Goal: Task Accomplishment & Management: Manage account settings

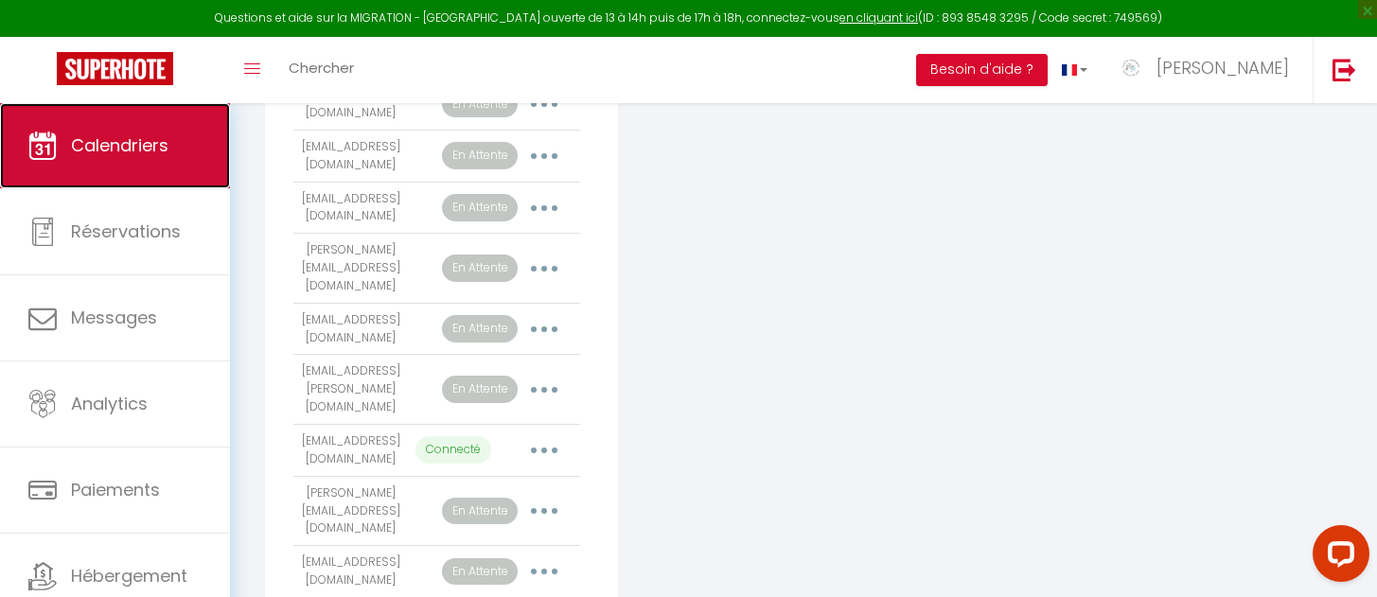
click at [169, 167] on link "Calendriers" at bounding box center [115, 145] width 230 height 85
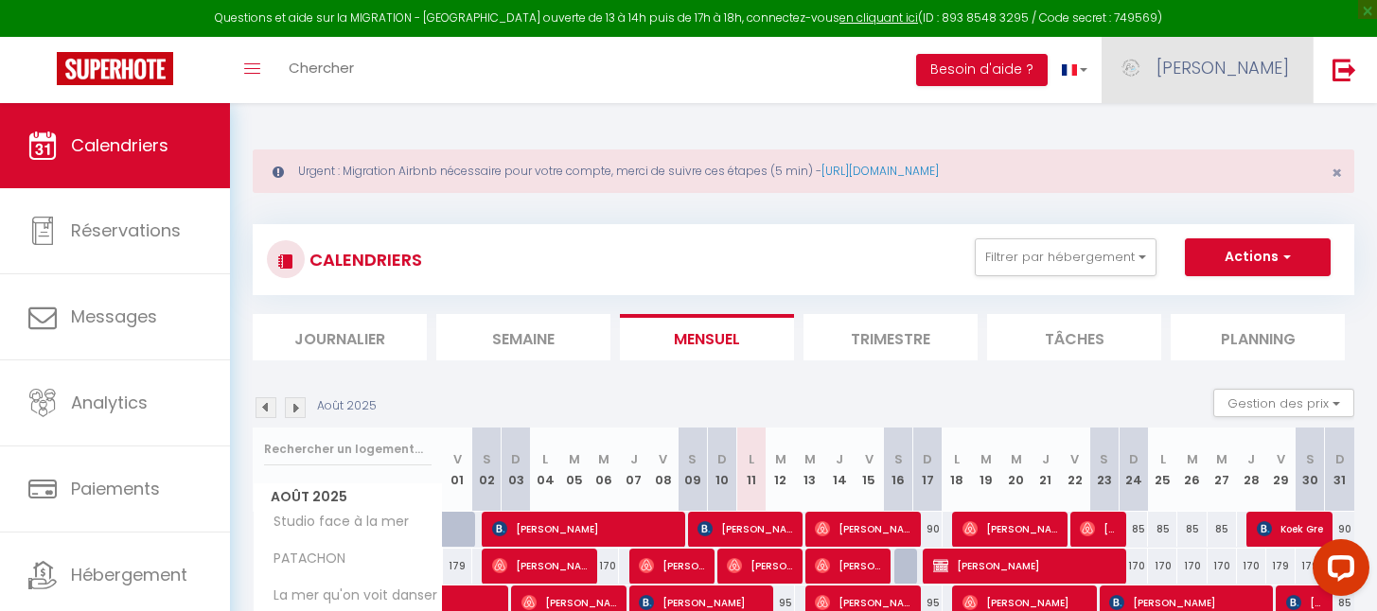
click at [1254, 66] on span "[PERSON_NAME]" at bounding box center [1222, 68] width 132 height 24
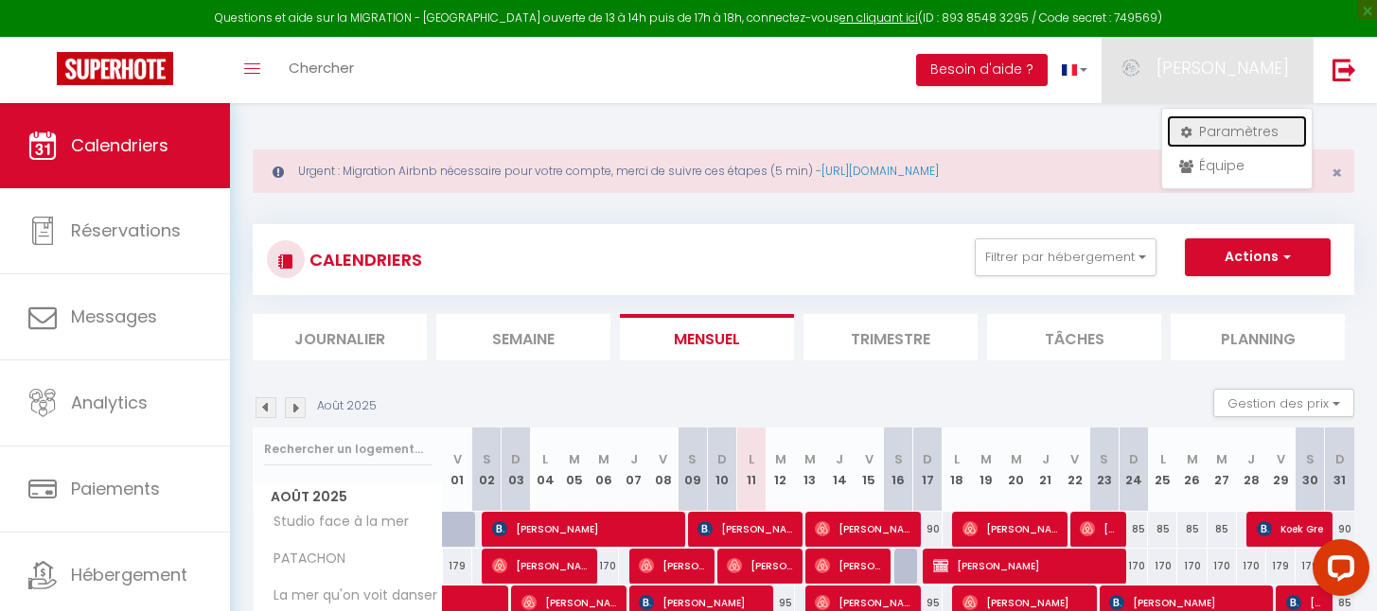
click at [1222, 134] on link "Paramètres" at bounding box center [1236, 131] width 140 height 32
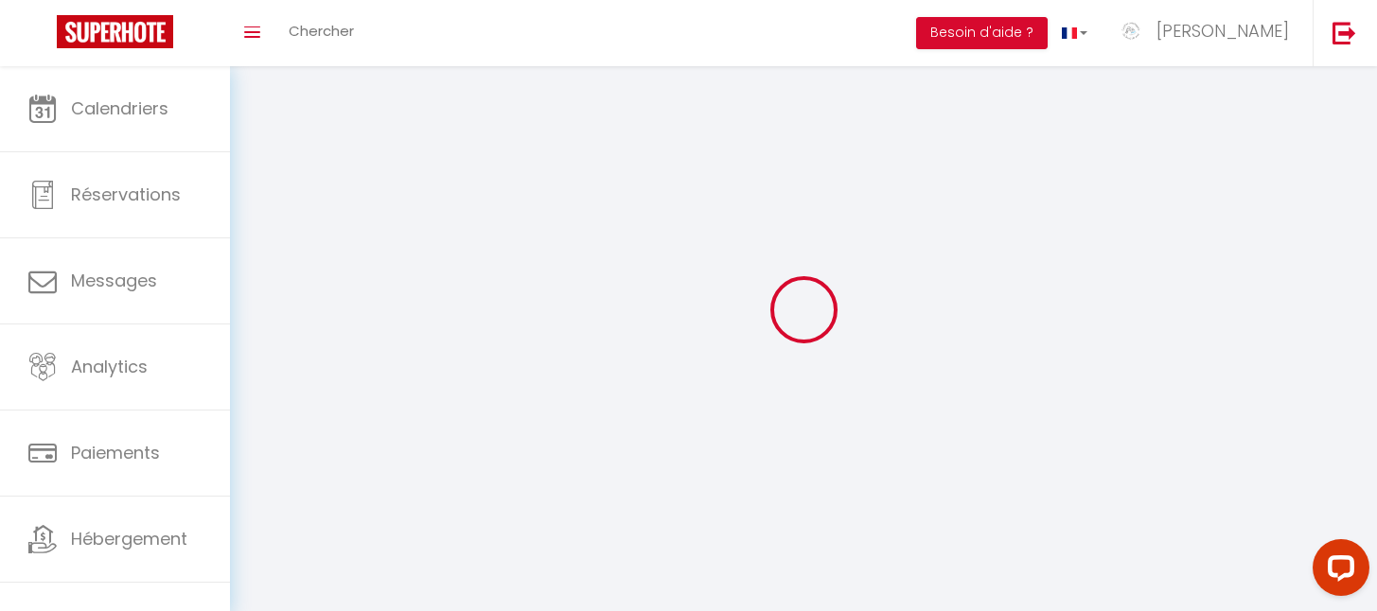
select select "28"
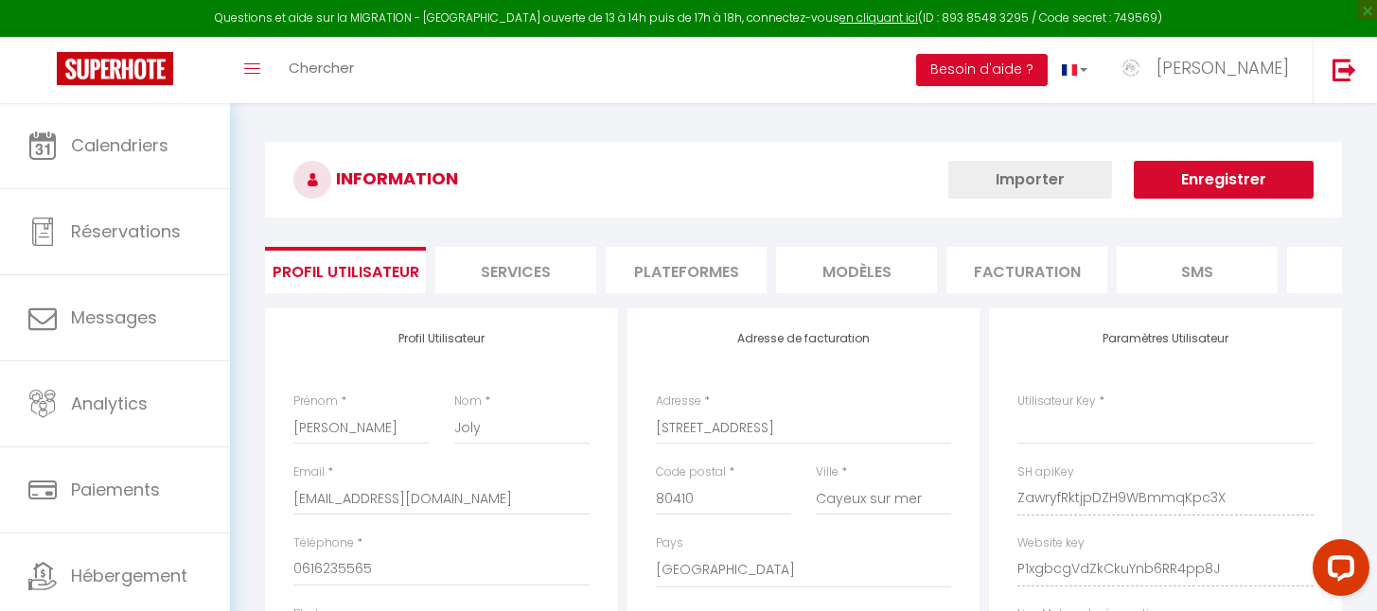
type input "ZawryfRktjpDZH9WBmmqKpc3X"
type input "P1xgbcgVdZkCkuYnb6RR4pp8J"
type input "[URL][DOMAIN_NAME]"
select select "fr"
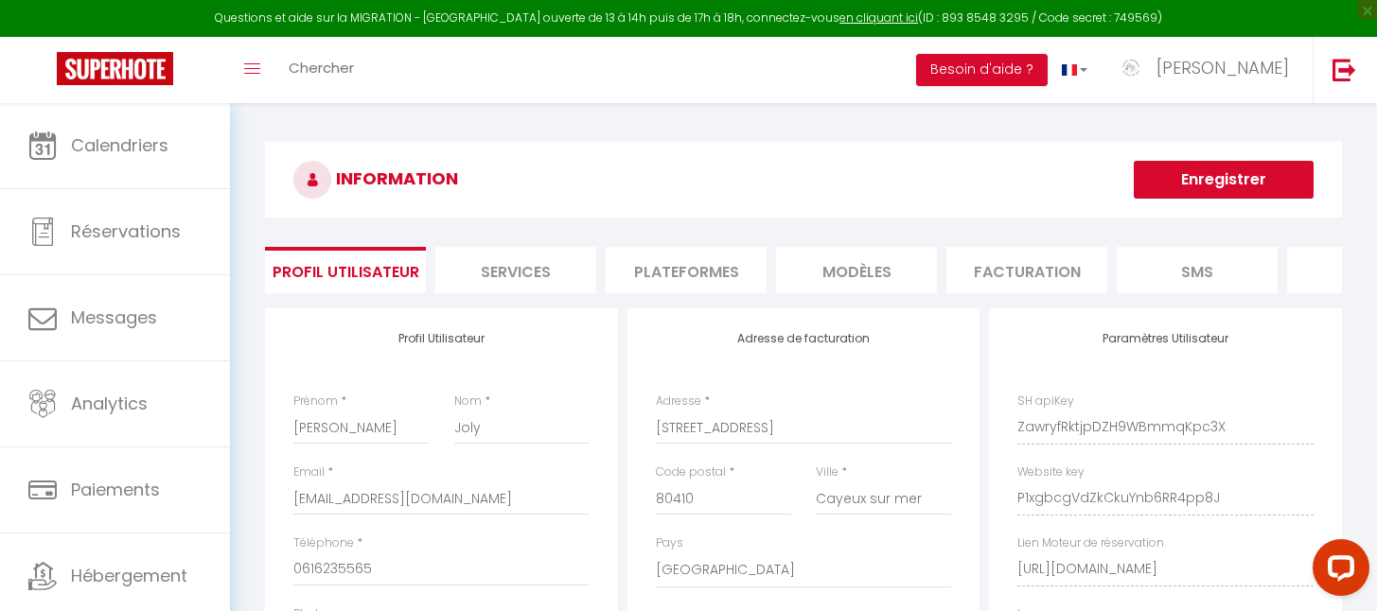
click at [710, 272] on li "Plateformes" at bounding box center [685, 270] width 161 height 46
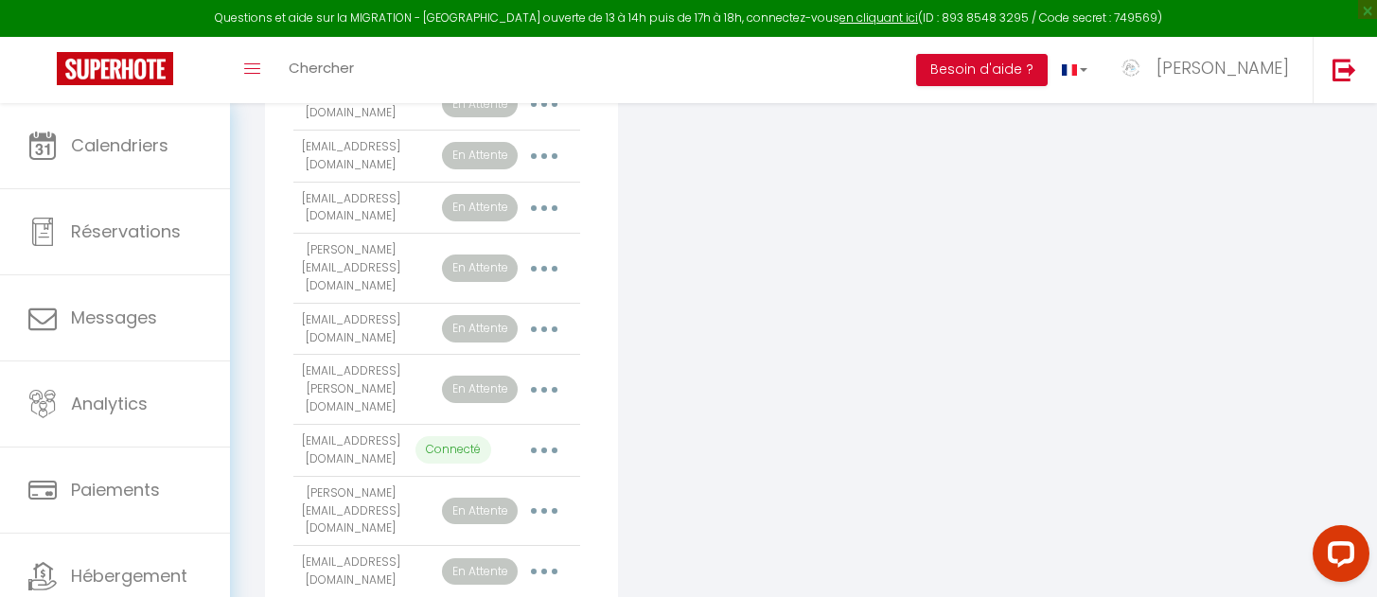
scroll to position [1756, 0]
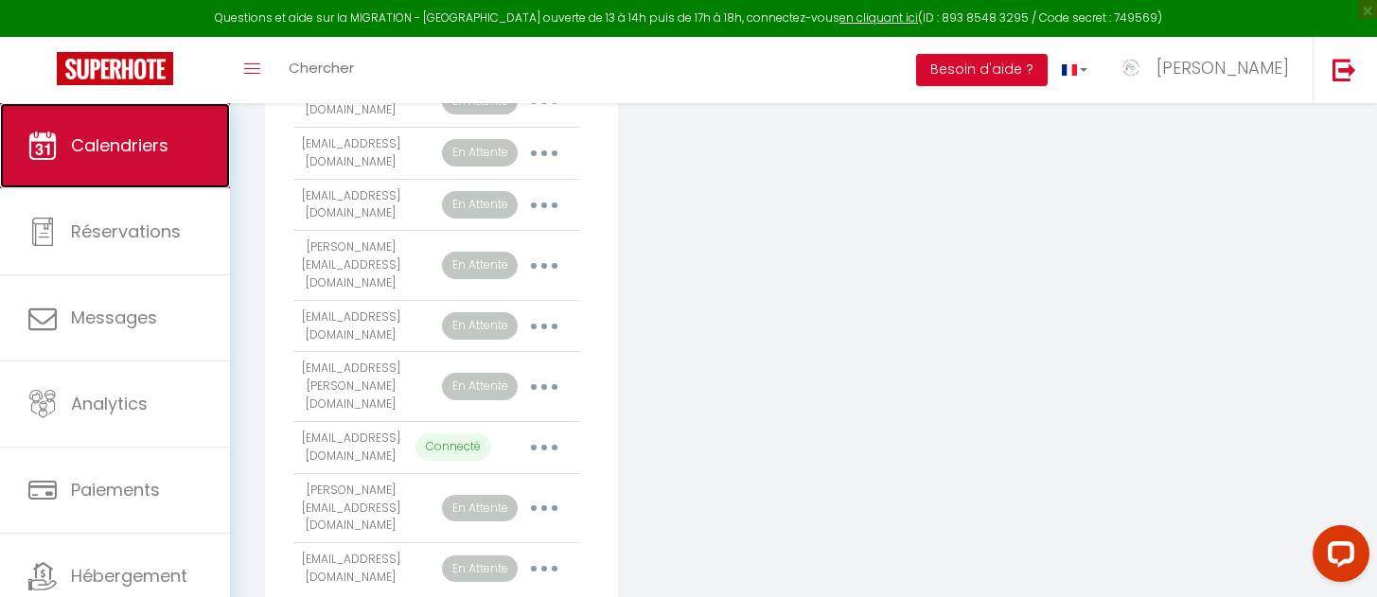
click at [114, 166] on link "Calendriers" at bounding box center [115, 145] width 230 height 85
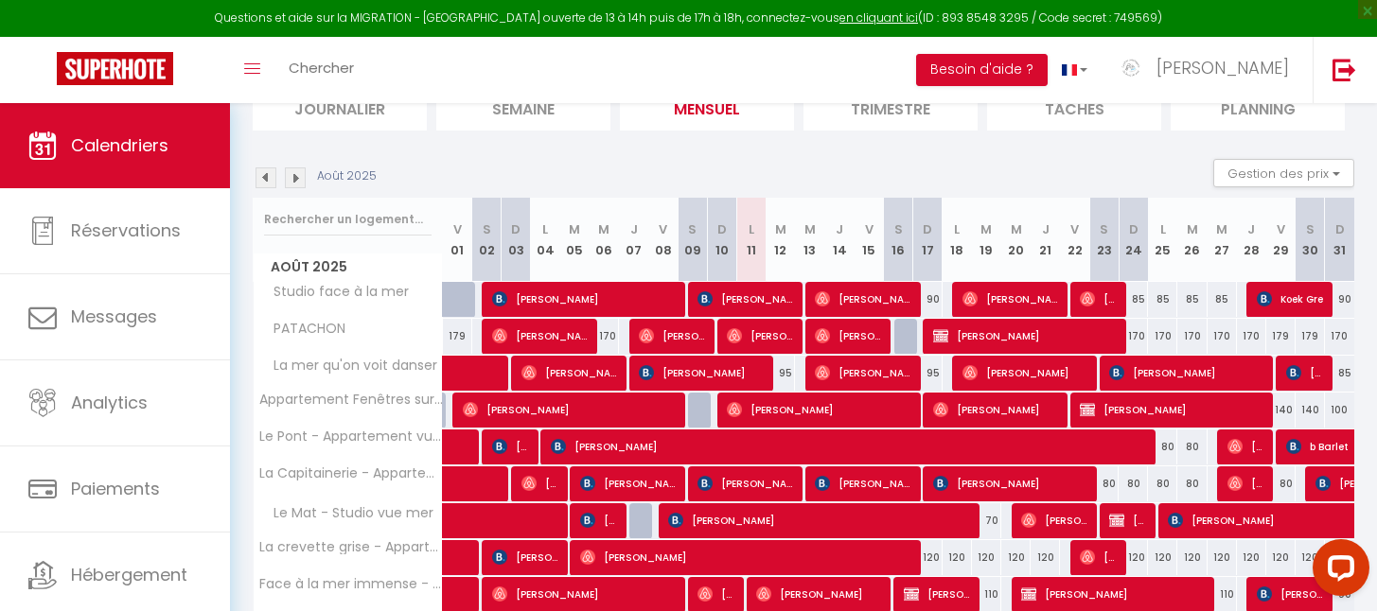
scroll to position [394, 0]
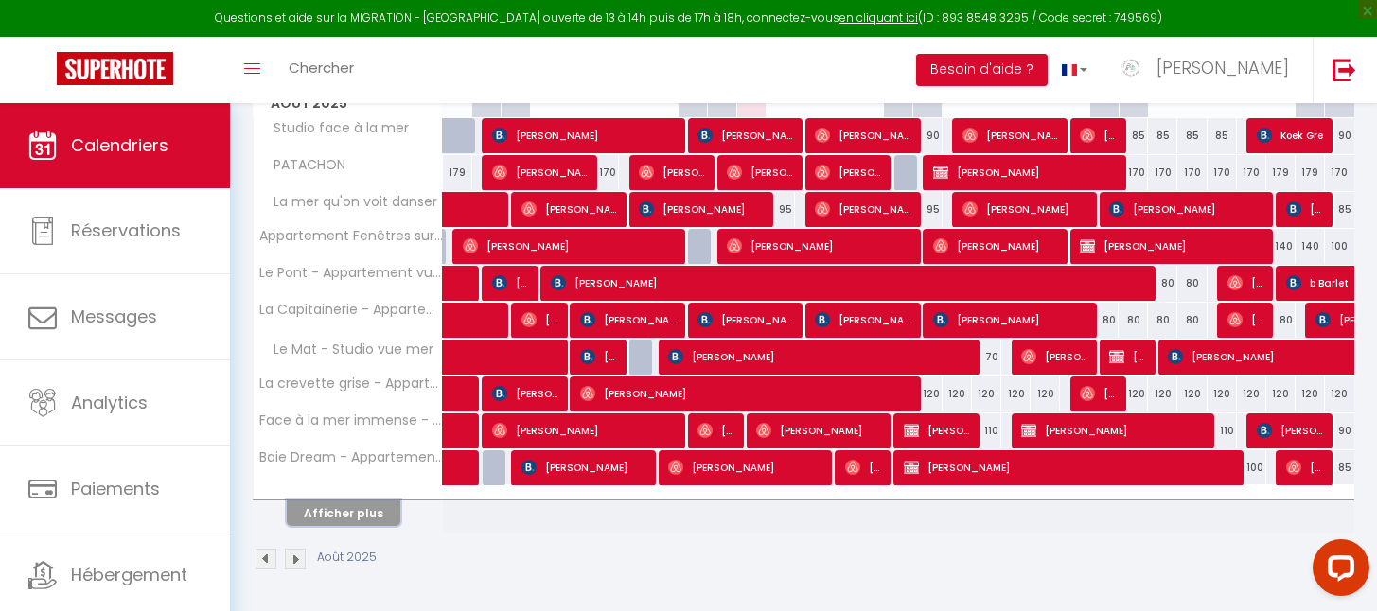
click at [353, 510] on button "Afficher plus" at bounding box center [344, 513] width 114 height 26
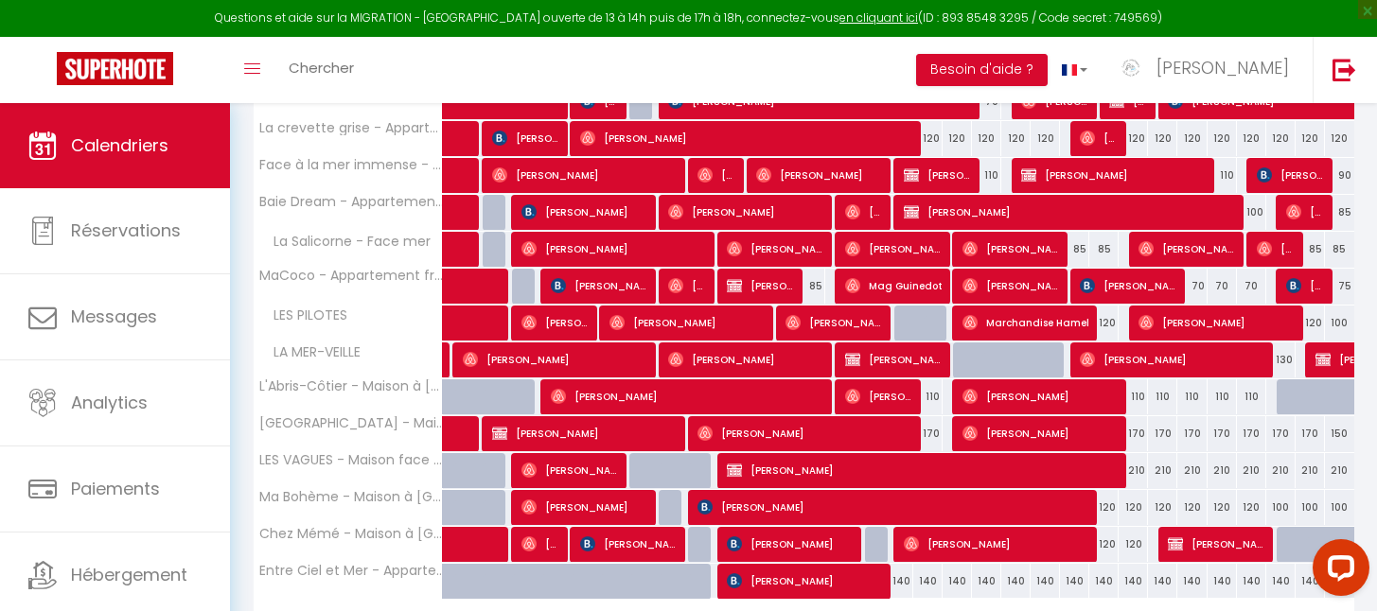
scroll to position [763, 0]
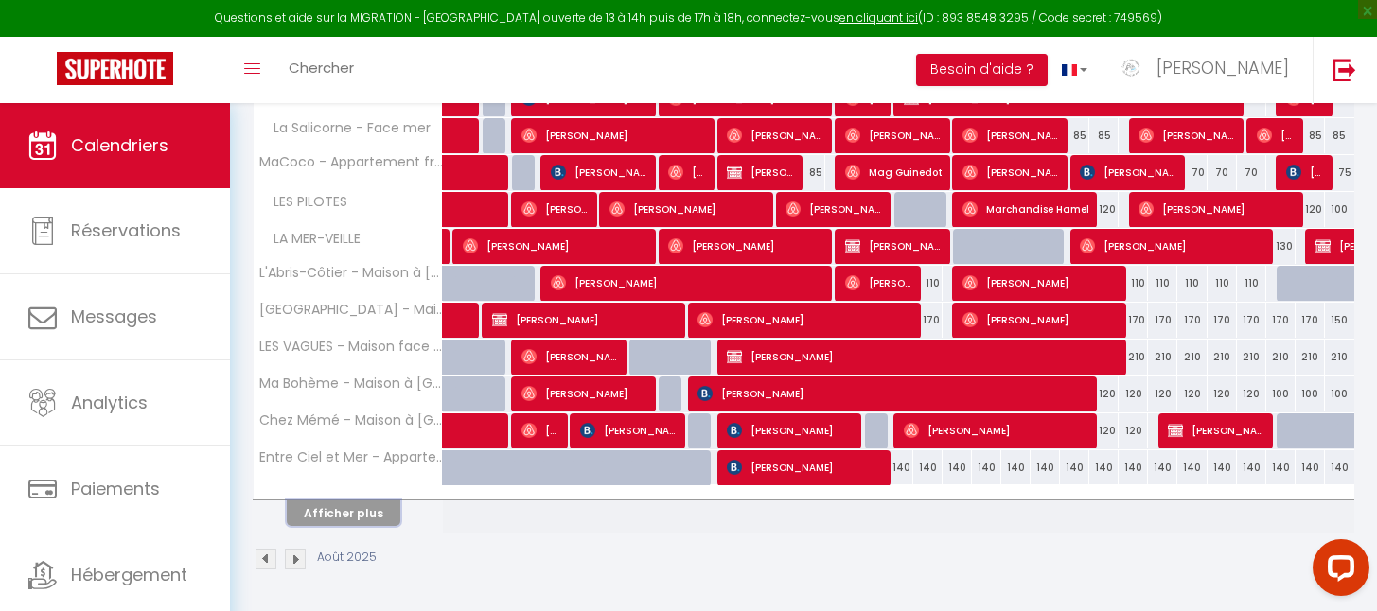
click at [357, 508] on button "Afficher plus" at bounding box center [344, 513] width 114 height 26
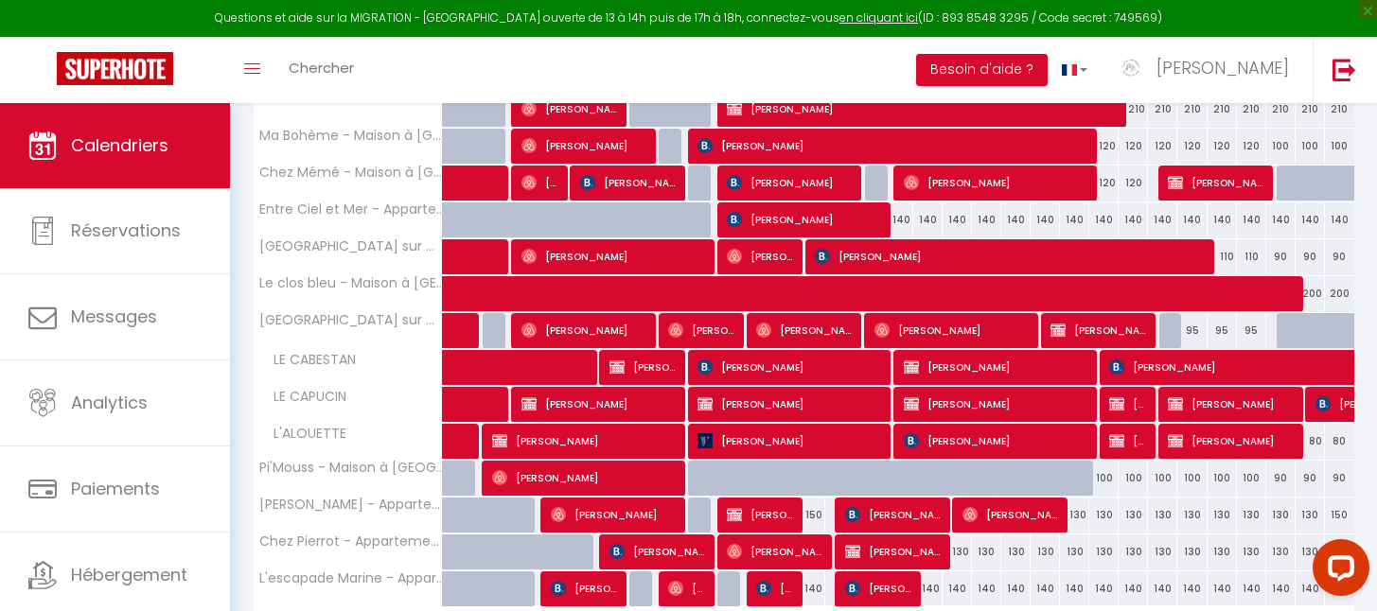
scroll to position [1131, 0]
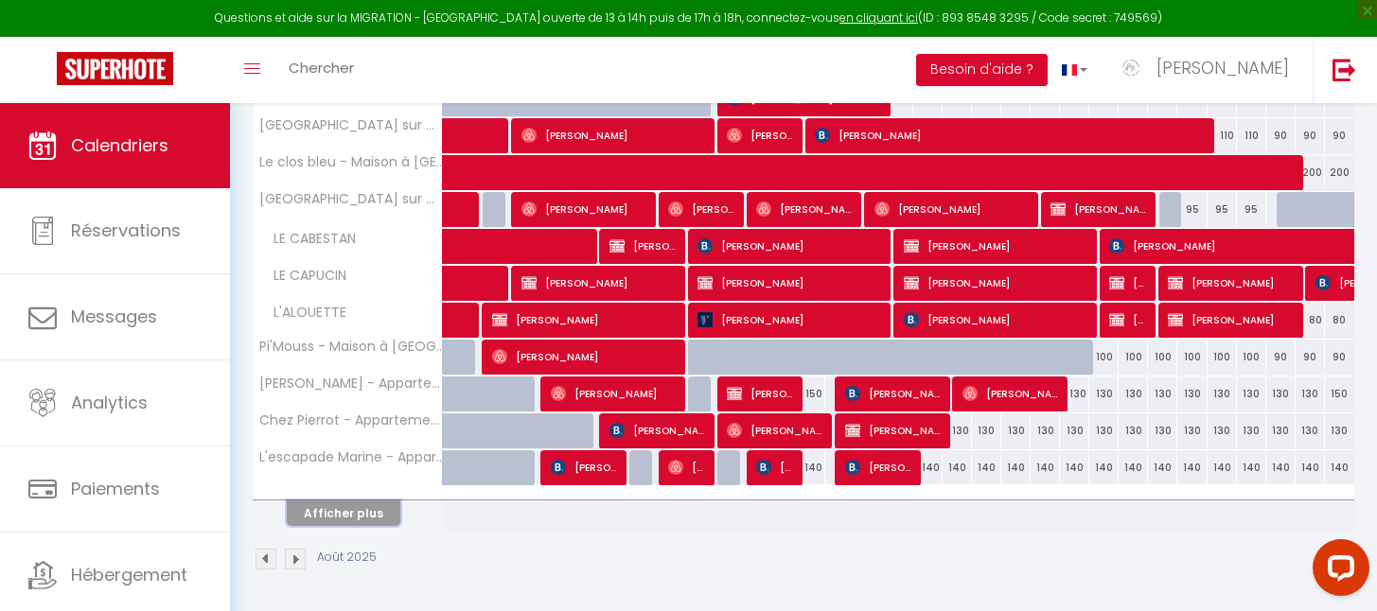
click at [349, 519] on button "Afficher plus" at bounding box center [344, 513] width 114 height 26
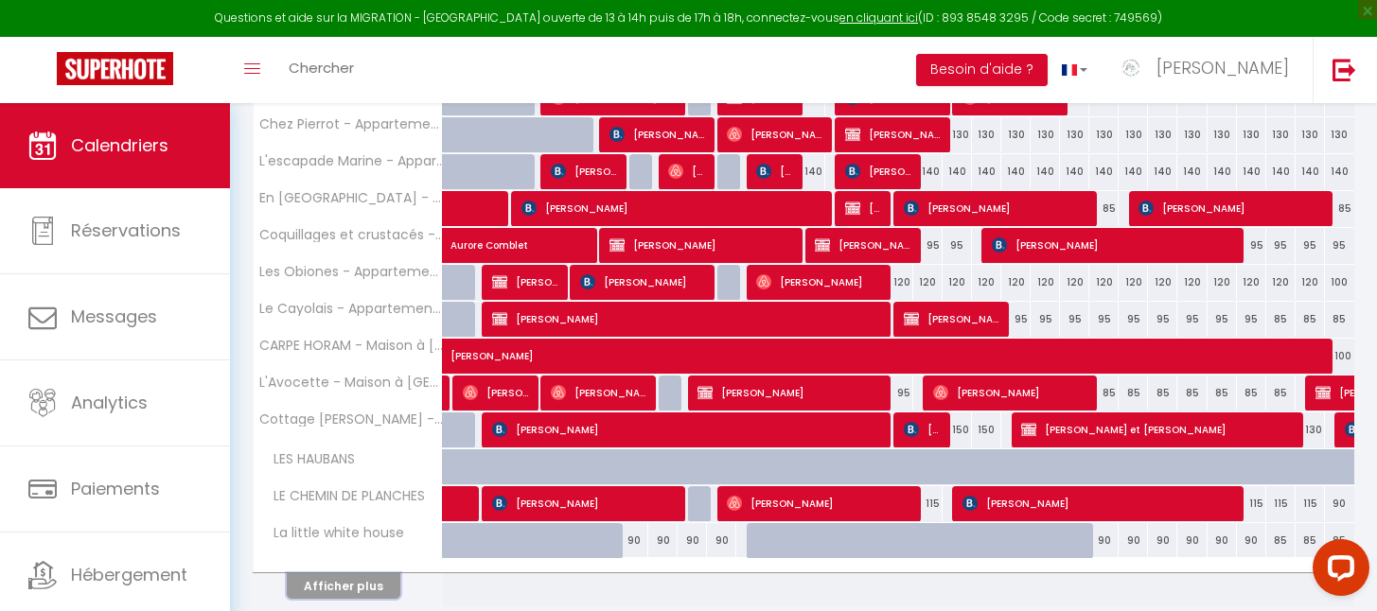
scroll to position [1500, 0]
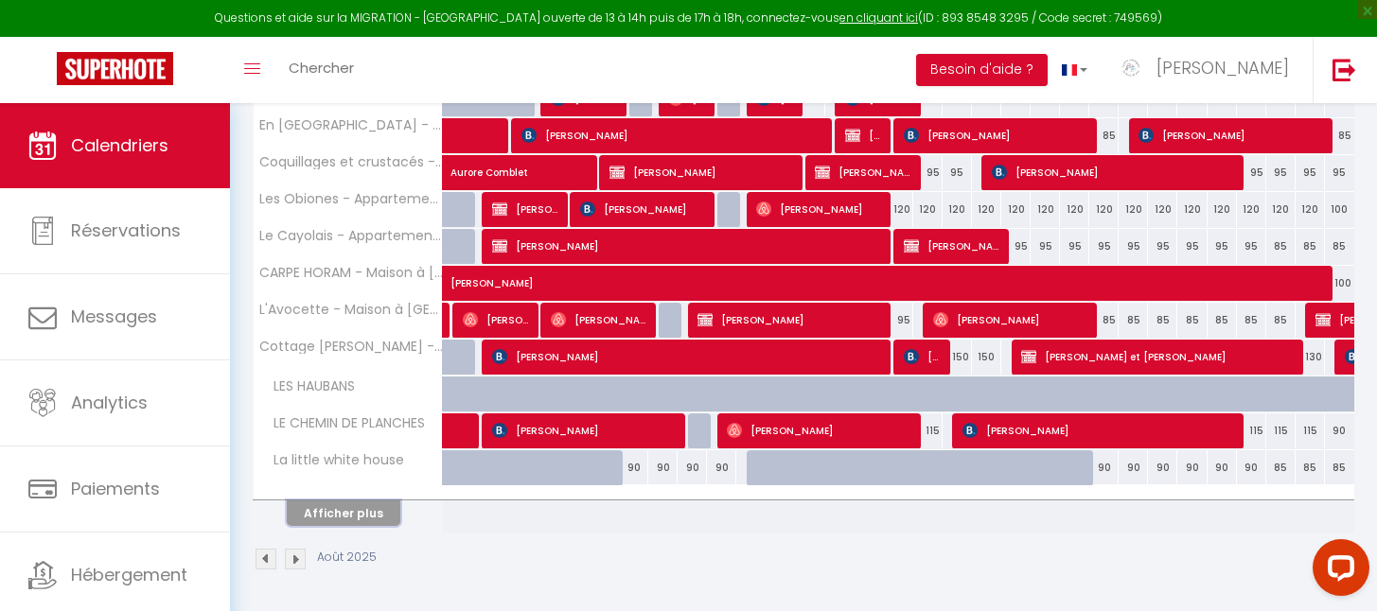
click at [374, 506] on button "Afficher plus" at bounding box center [344, 513] width 114 height 26
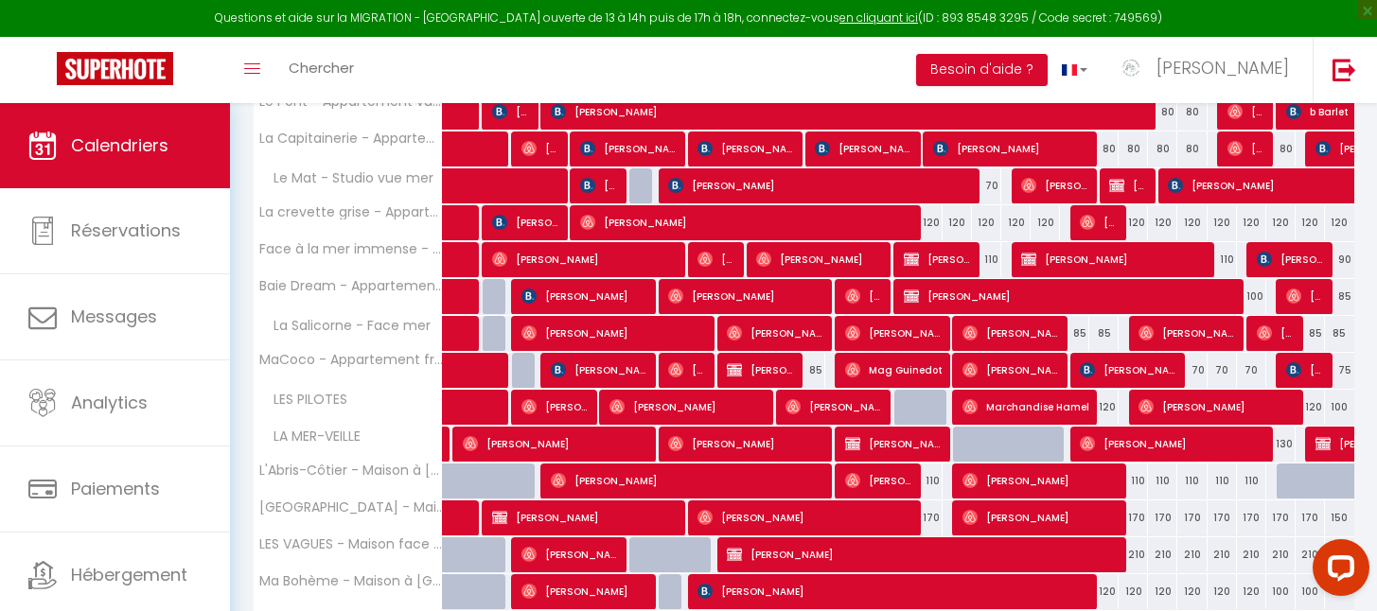
scroll to position [571, 0]
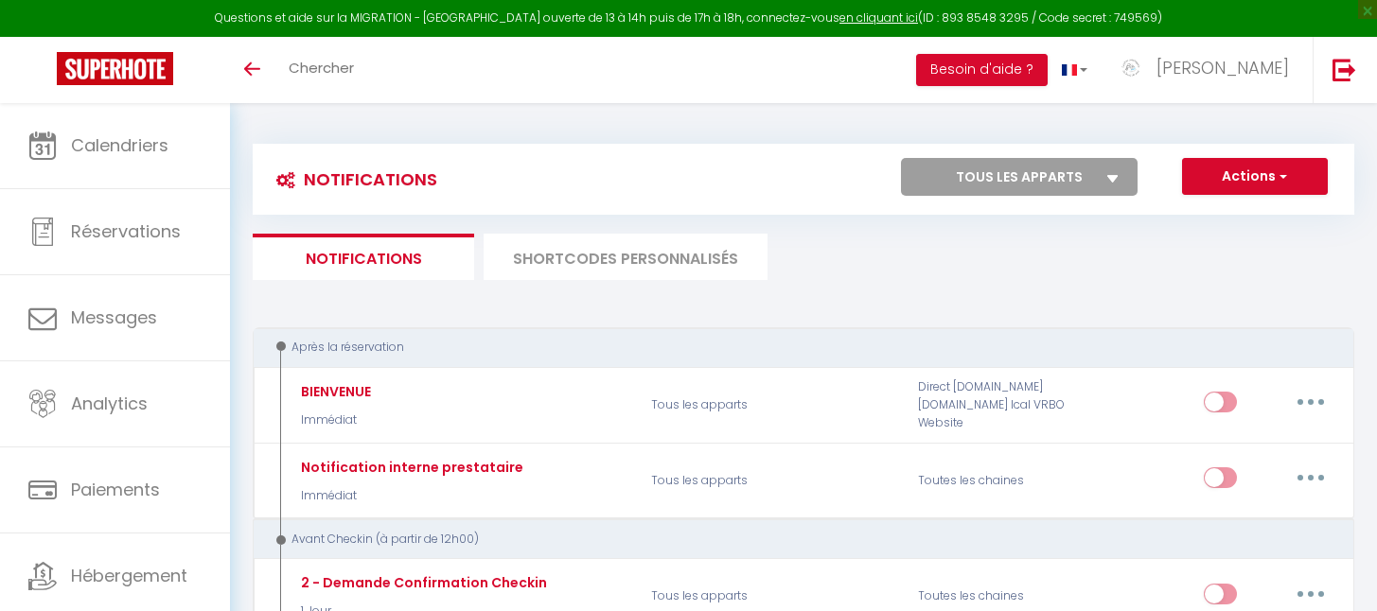
select select
checkbox input "false"
select select
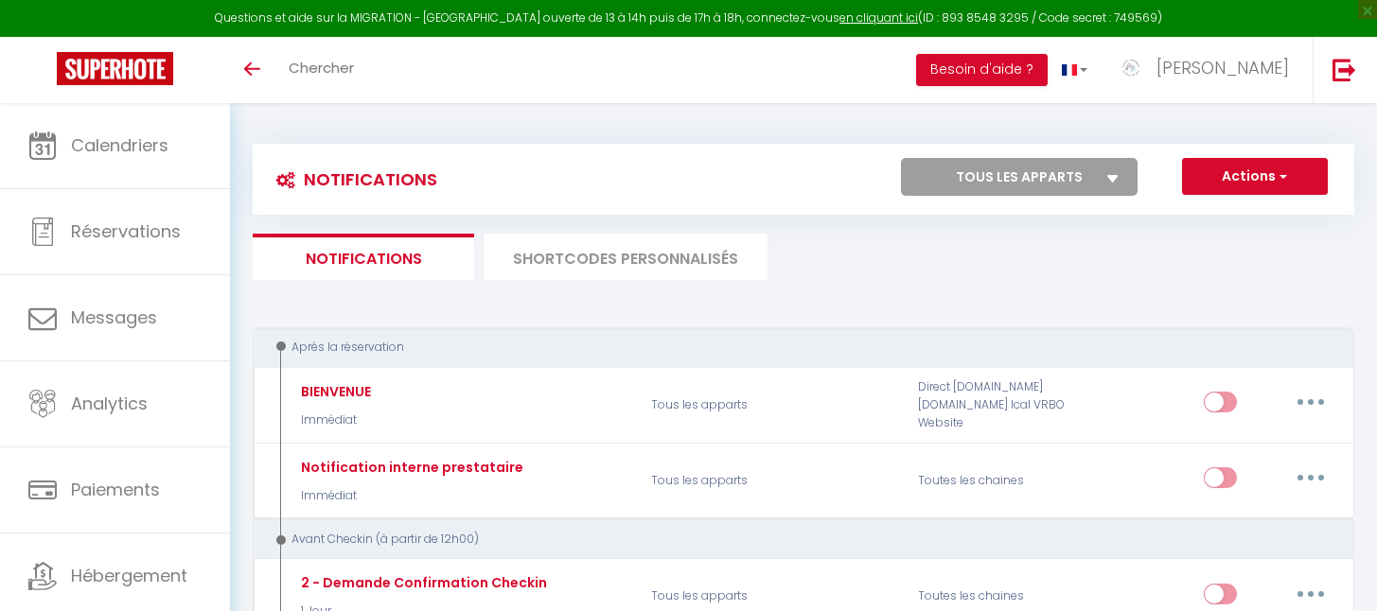
checkbox input "false"
click at [1268, 176] on button "Actions" at bounding box center [1255, 177] width 146 height 38
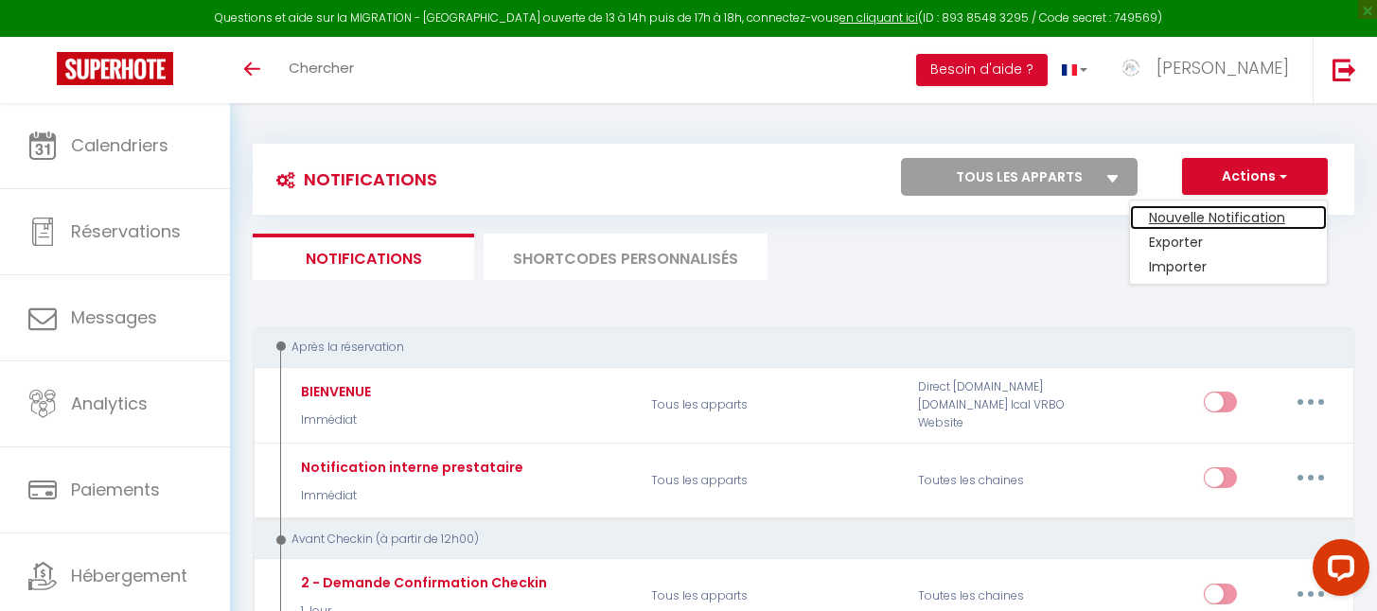
click at [1220, 214] on link "Nouvelle Notification" at bounding box center [1228, 217] width 197 height 25
select select "Immédiat"
select select
checkbox input "false"
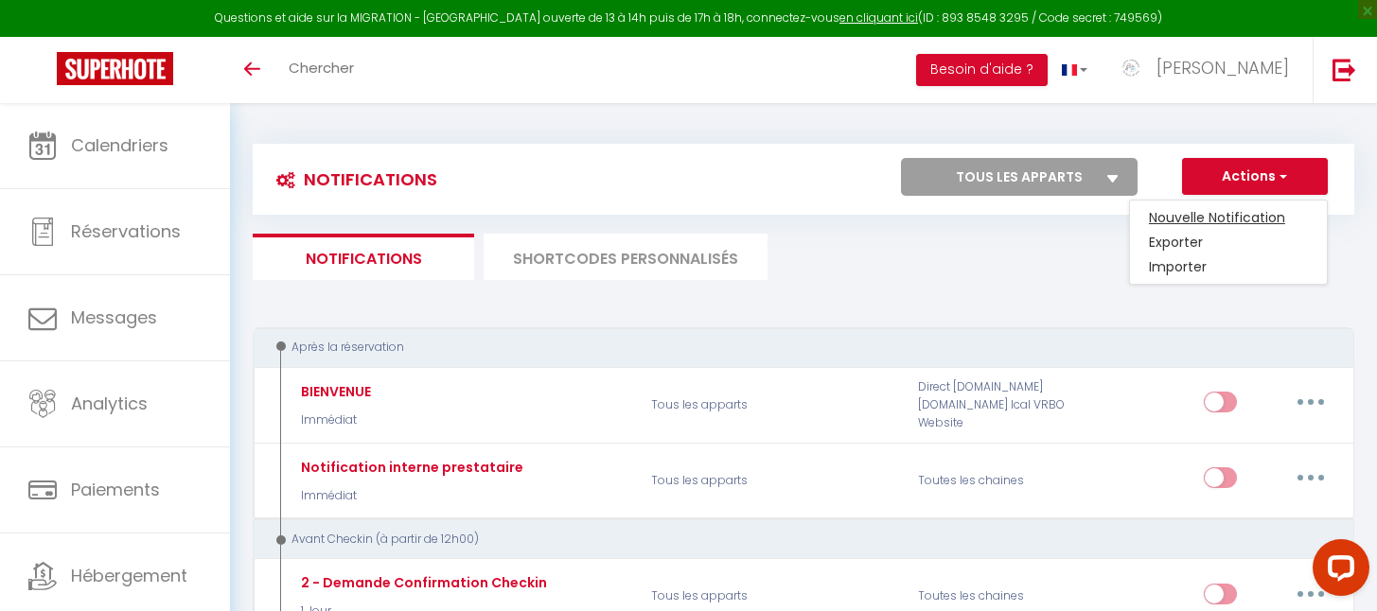
radio input "true"
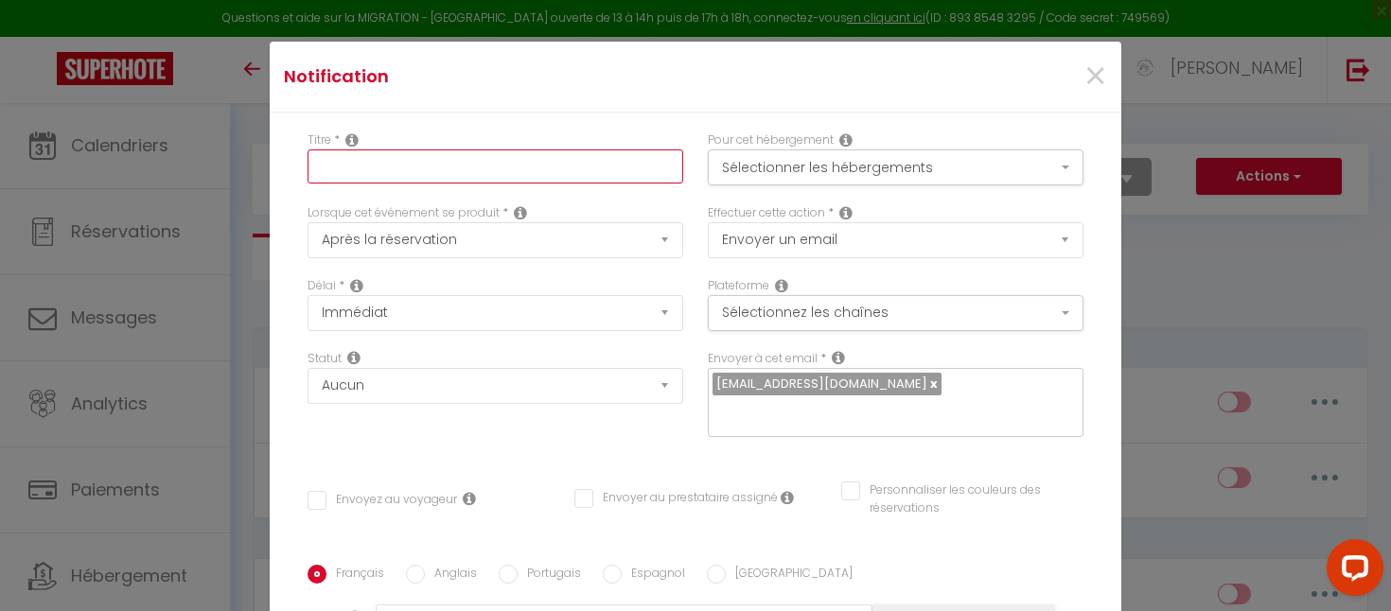
click at [338, 160] on input "text" at bounding box center [495, 166] width 376 height 34
type input "Feu d'artifice"
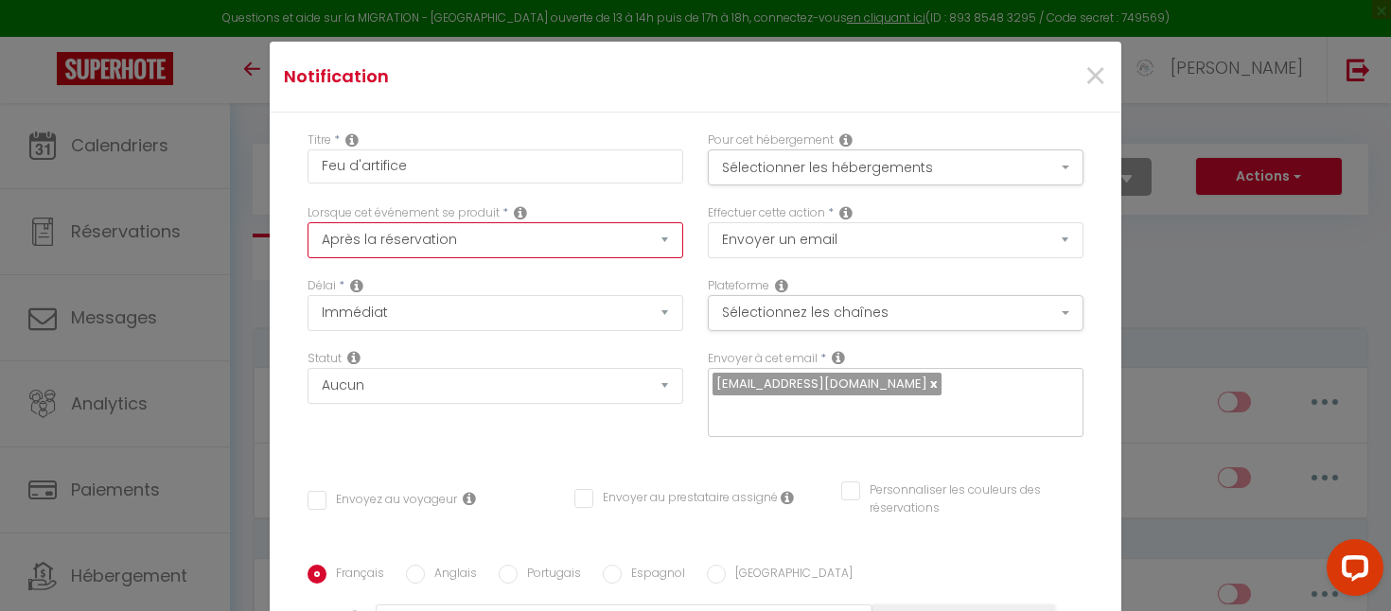
click at [403, 247] on select "Après la réservation Avant Checkin (à partir de 12h00) Après Checkin (à partir …" at bounding box center [495, 240] width 376 height 36
select select "20"
checkbox input "false"
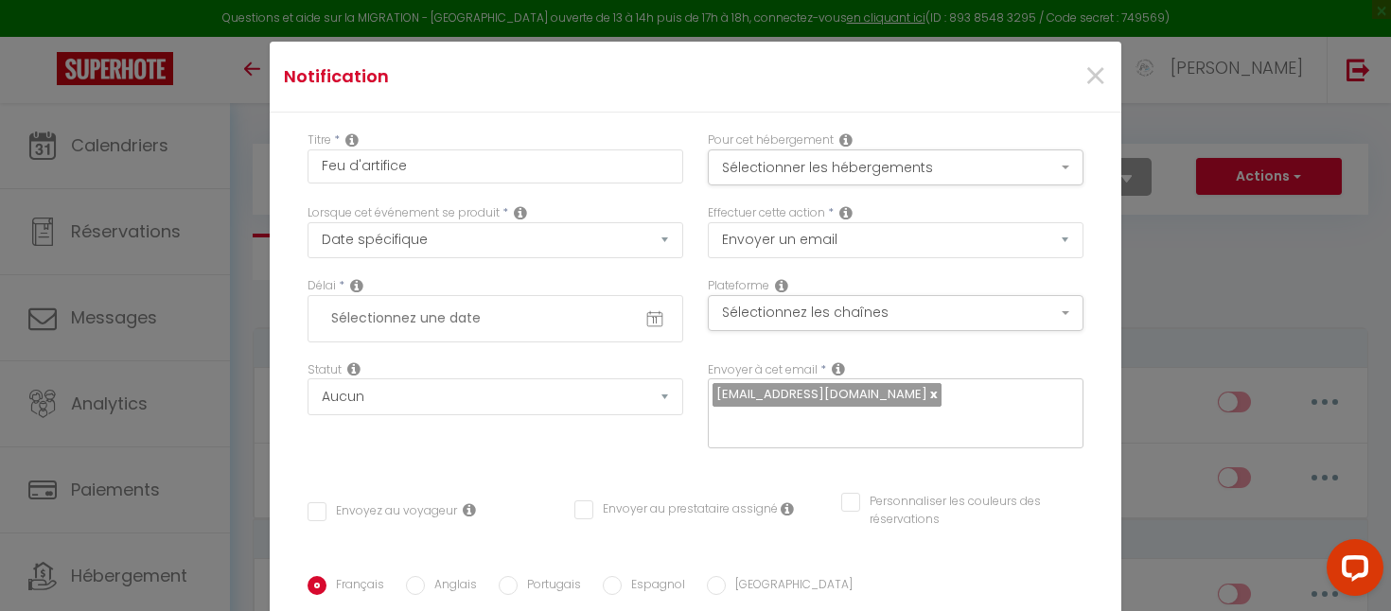
click at [404, 325] on input "text" at bounding box center [495, 319] width 347 height 32
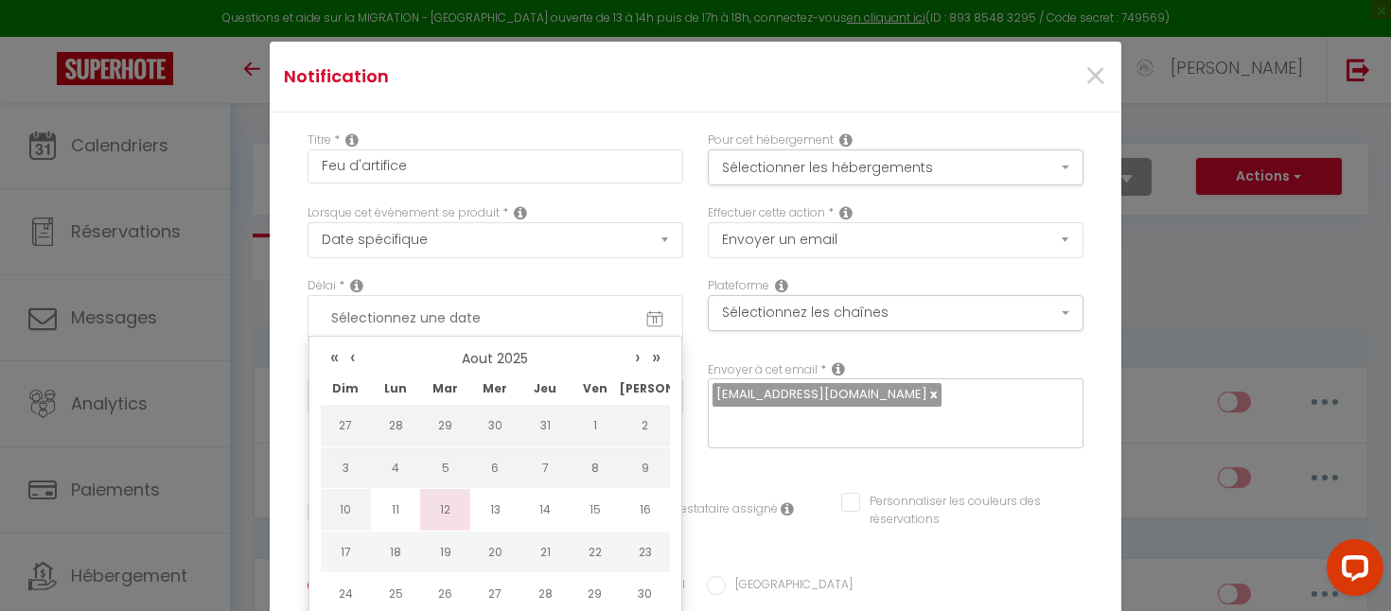
click at [436, 501] on td "12" at bounding box center [445, 510] width 50 height 43
checkbox input "false"
type input "2025-08-12 00:00:00"
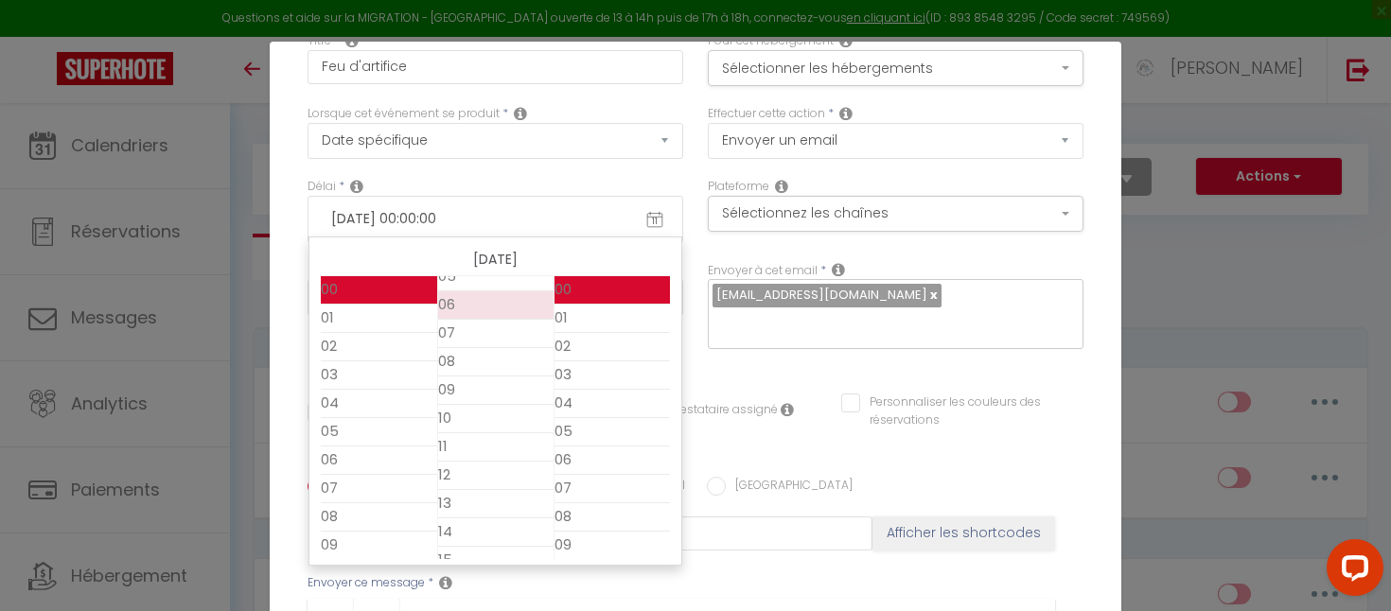
scroll to position [152, 0]
click at [456, 433] on li "10" at bounding box center [495, 422] width 115 height 28
checkbox input "false"
type input "2025-08-12 00:10:00"
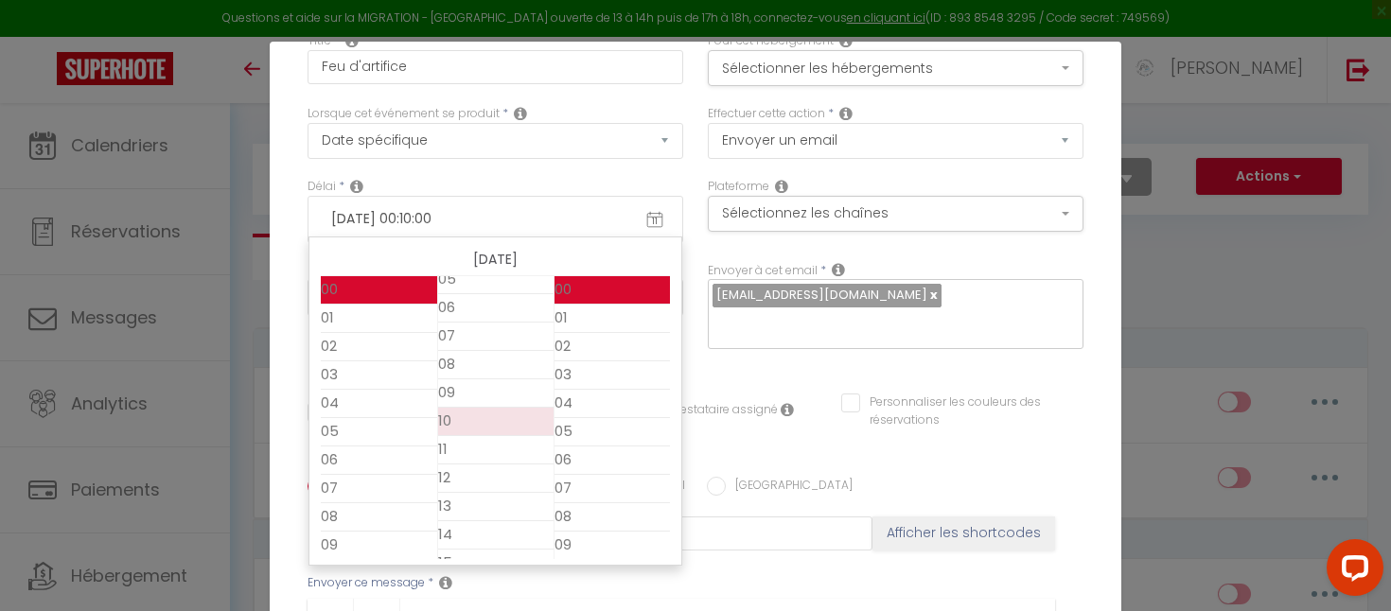
click at [455, 432] on li "10" at bounding box center [495, 422] width 115 height 28
click at [450, 415] on li "10" at bounding box center [495, 422] width 115 height 28
click at [499, 204] on input "2025-08-12 00:10:00" at bounding box center [495, 219] width 347 height 32
click at [414, 220] on input "2025-08-12 00:10:00" at bounding box center [495, 219] width 347 height 32
click at [511, 188] on div "Délai * 2025-08-12 00:10:00 11 « ‹ » › Aout 2025 2020 ~ 2030 2025-08-12 Dim Lun…" at bounding box center [495, 210] width 376 height 65
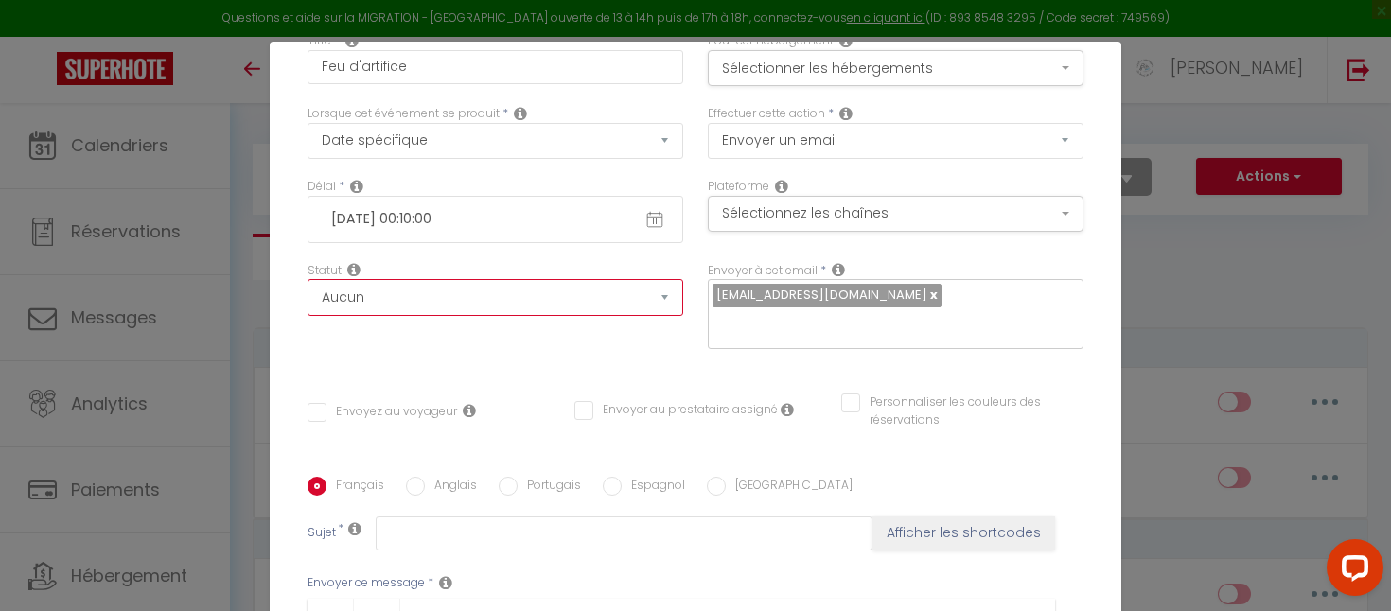
click at [406, 292] on select "Aucun Si la réservation est payée Si réservation non payée Si la caution a été …" at bounding box center [495, 297] width 376 height 36
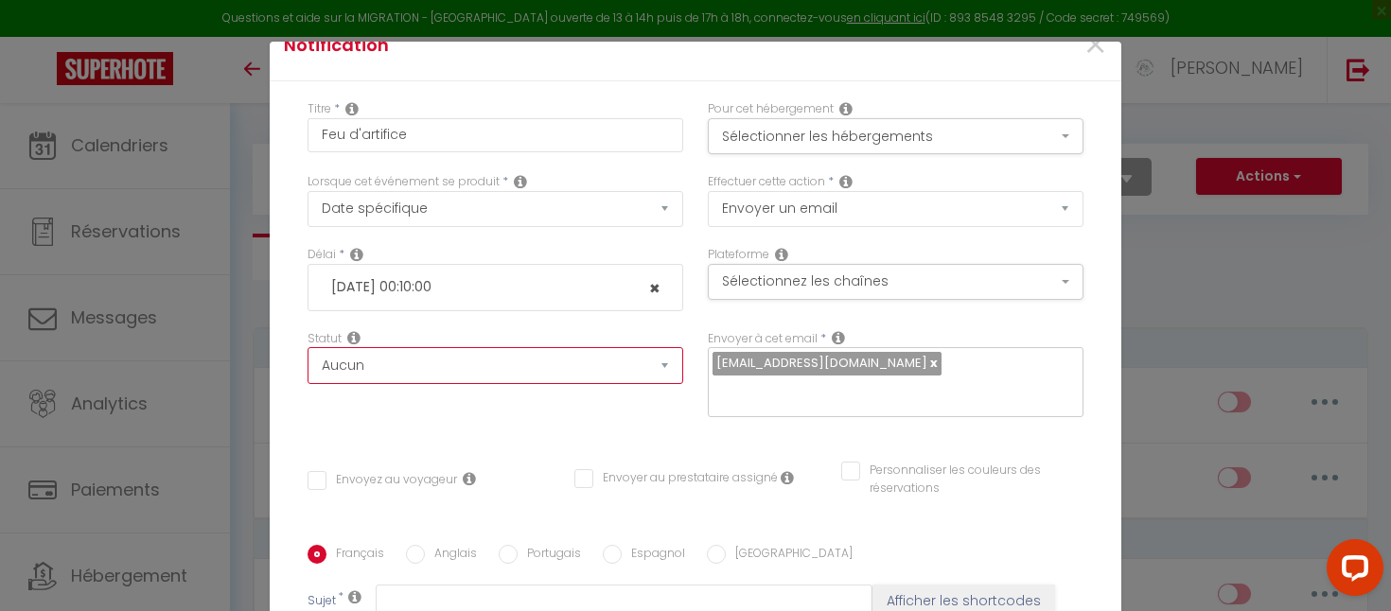
scroll to position [0, 0]
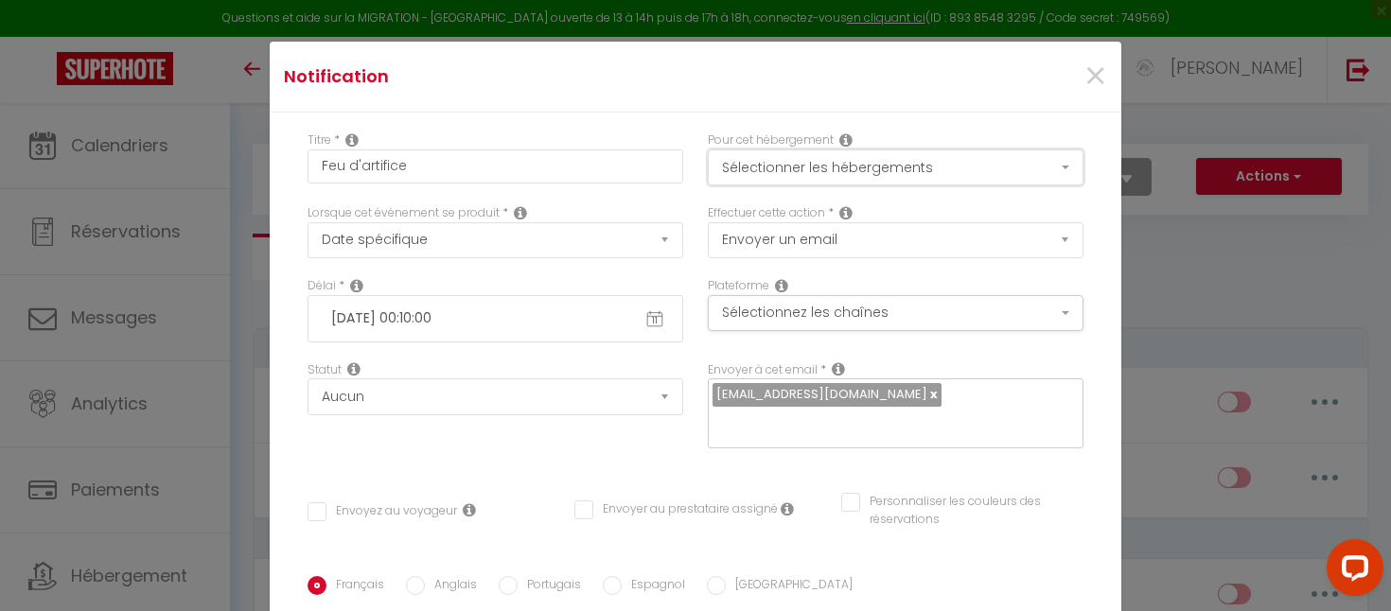
click at [812, 167] on button "Sélectionner les hébergements" at bounding box center [896, 167] width 376 height 36
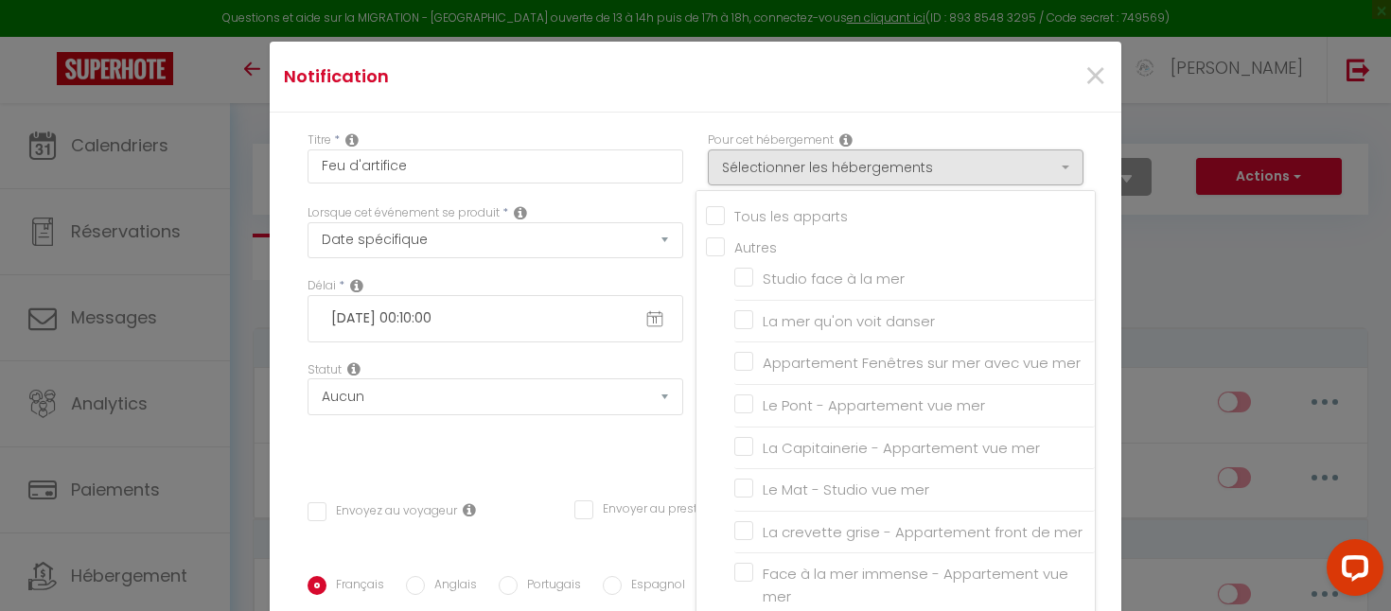
click at [706, 211] on input "Tous les apparts" at bounding box center [900, 214] width 389 height 19
checkbox input "true"
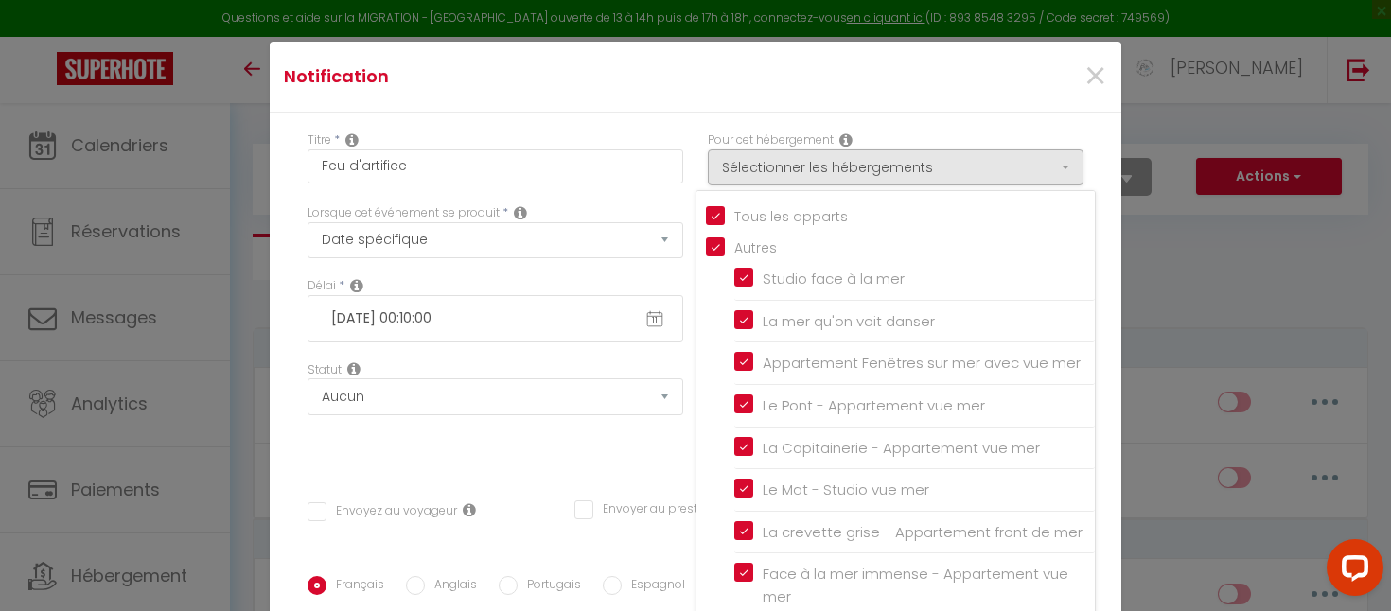
checkbox input "false"
checkbox input "true"
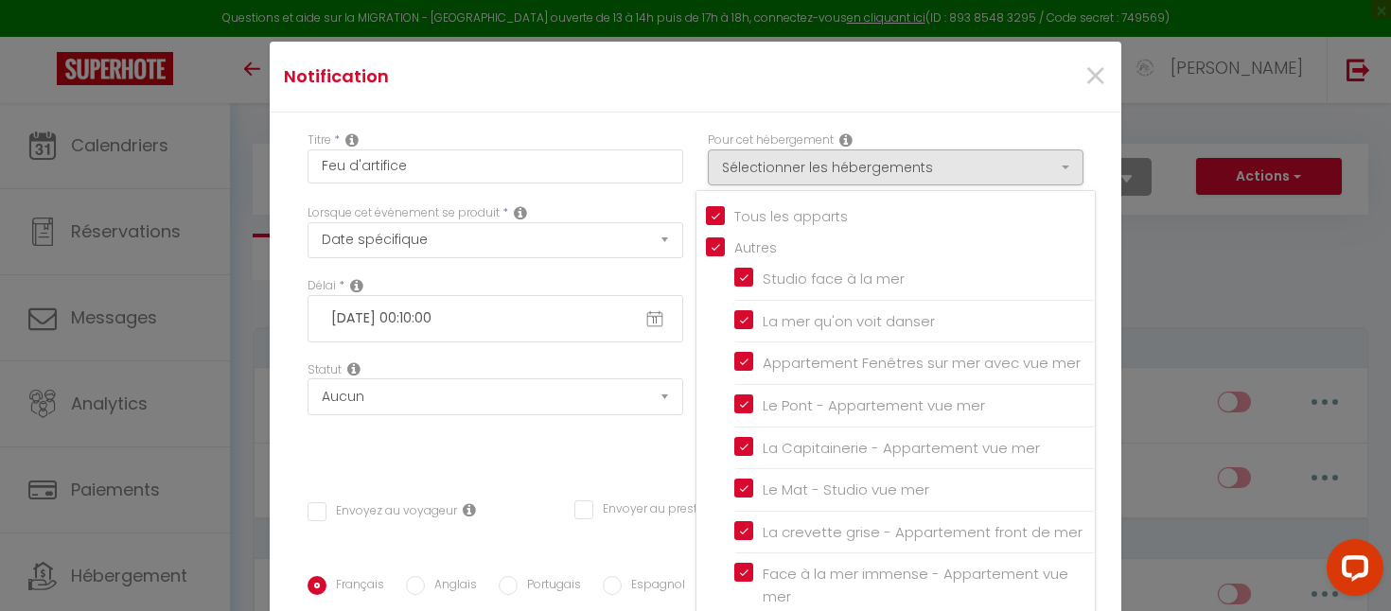
checkbox input "true"
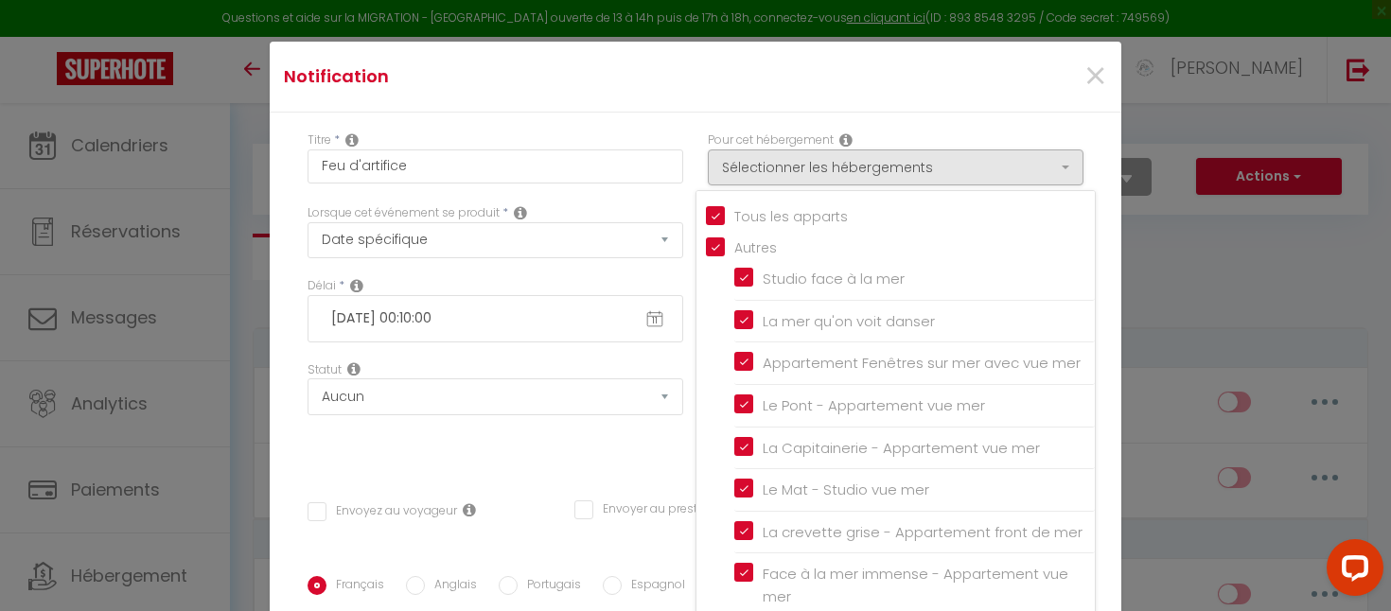
checkbox input "true"
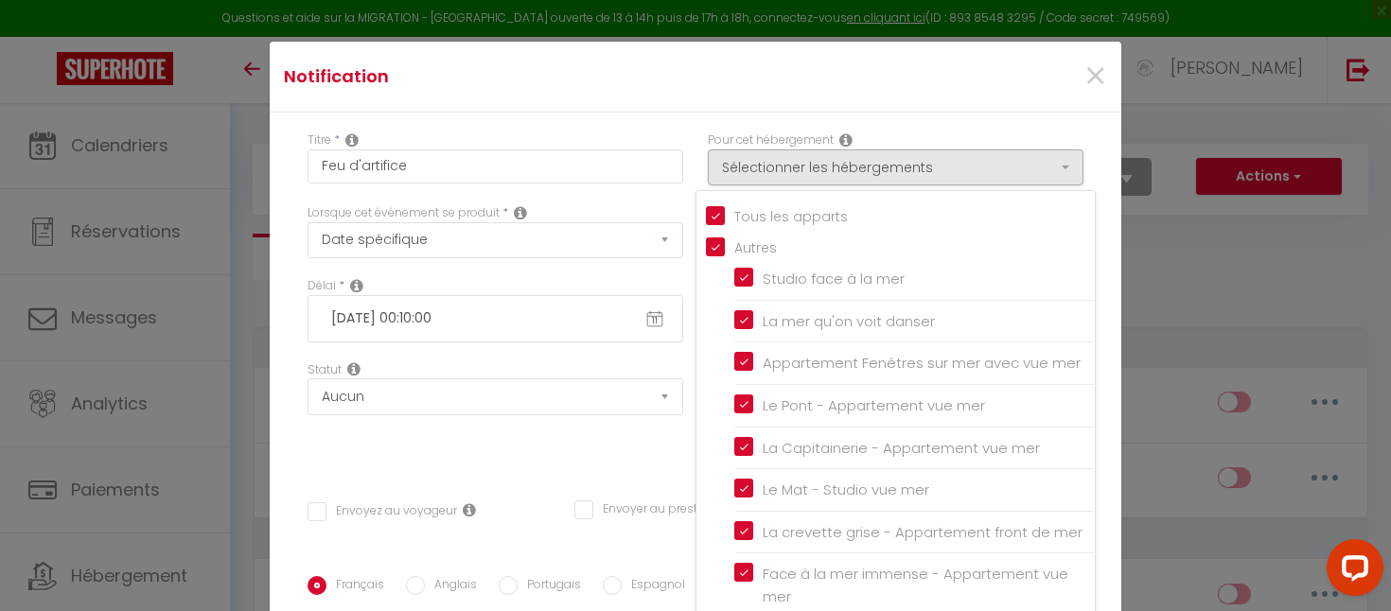
checkbox input "true"
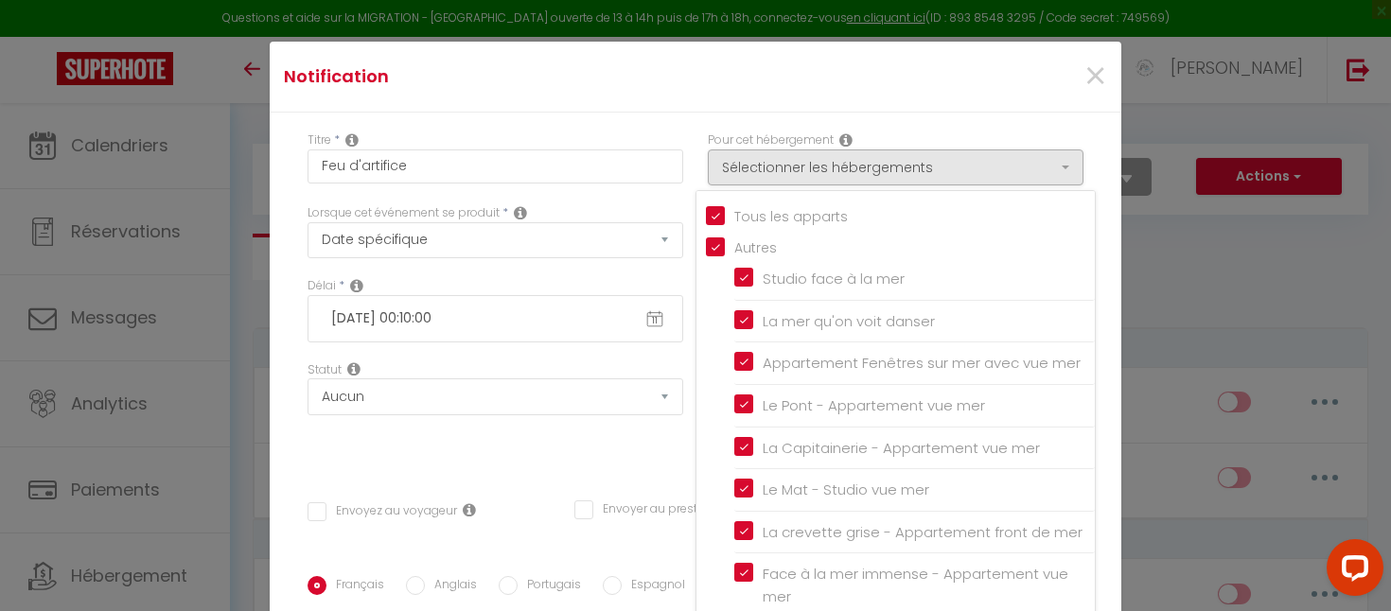
checkbox input "true"
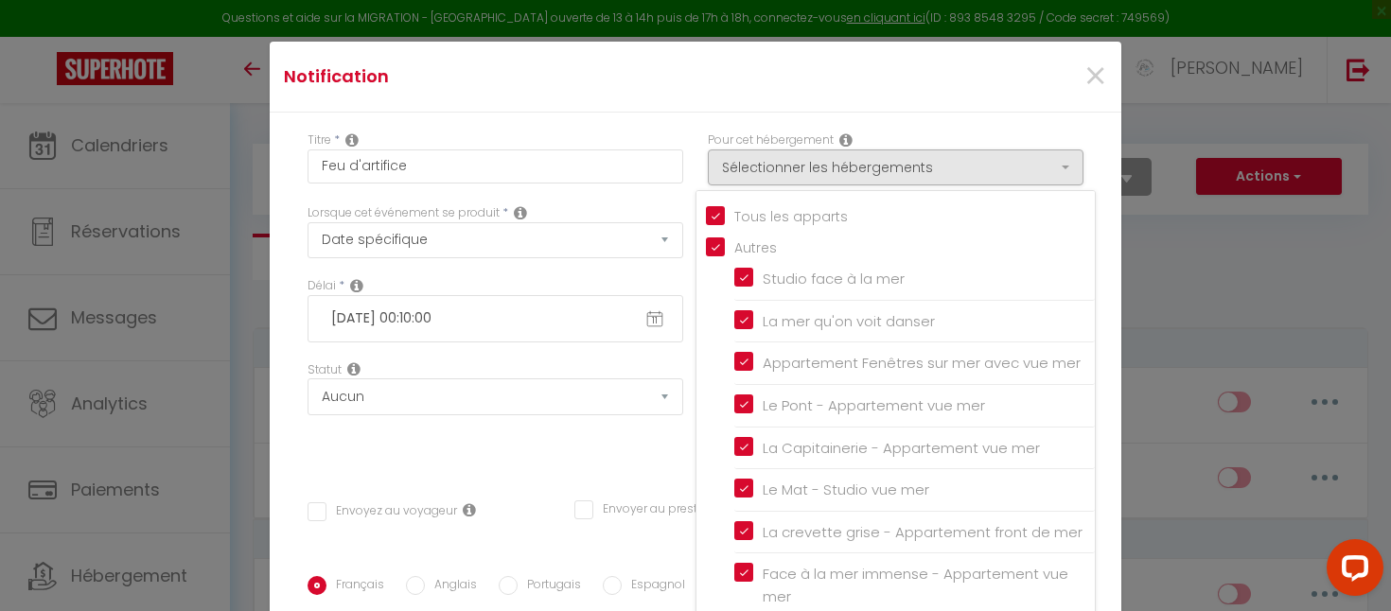
checkbox input "true"
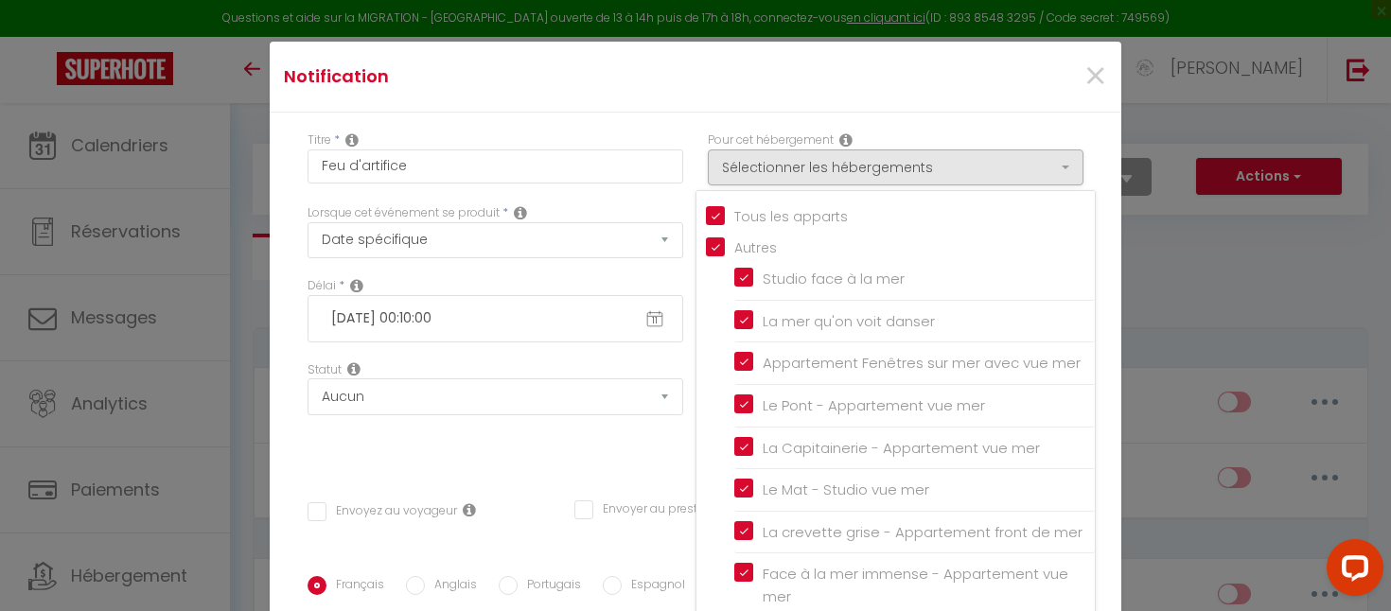
checkbox input "true"
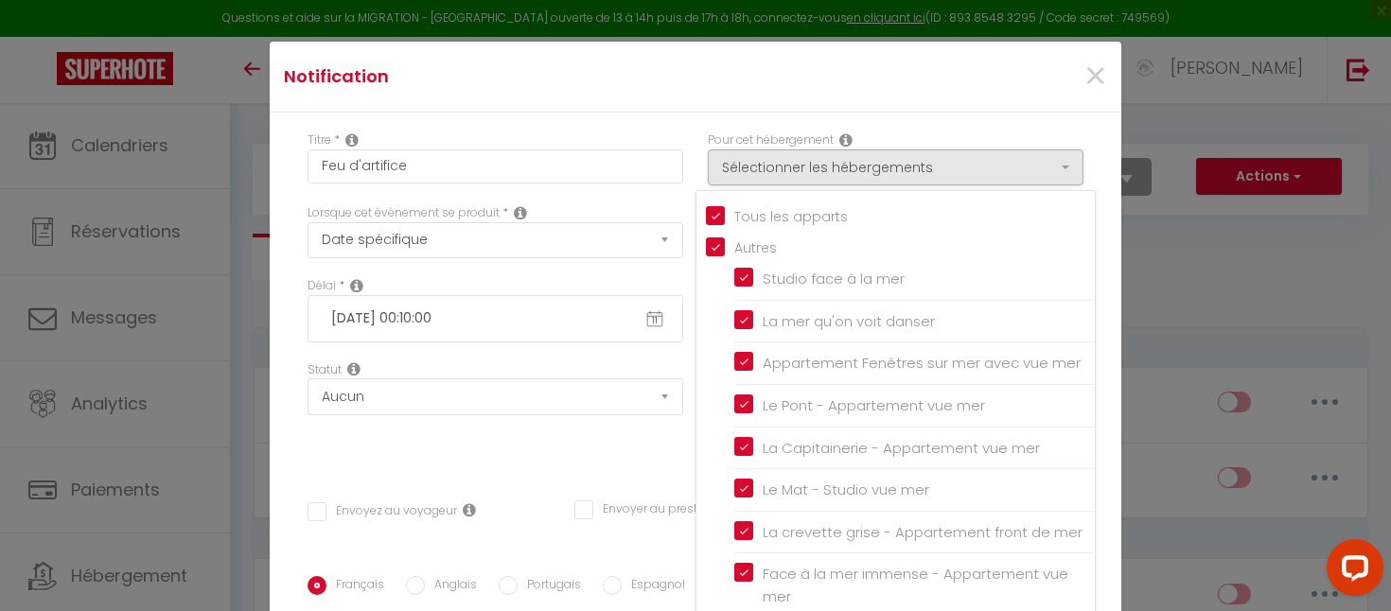
checkbox input "true"
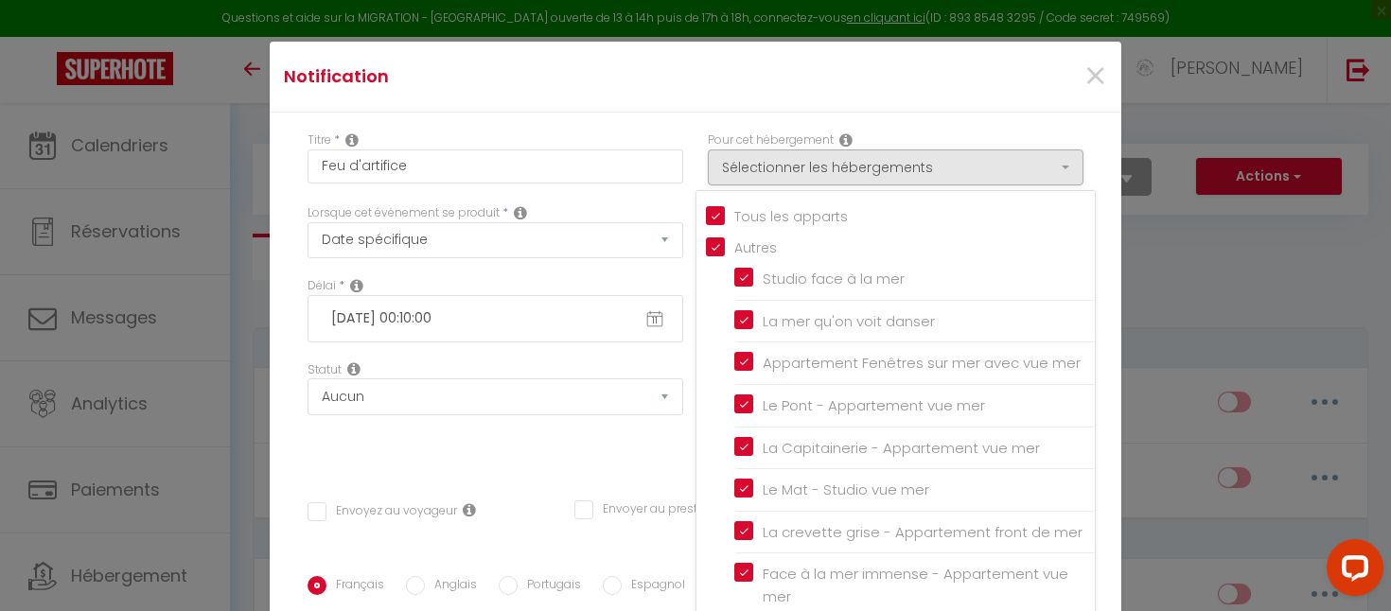
checkbox input "true"
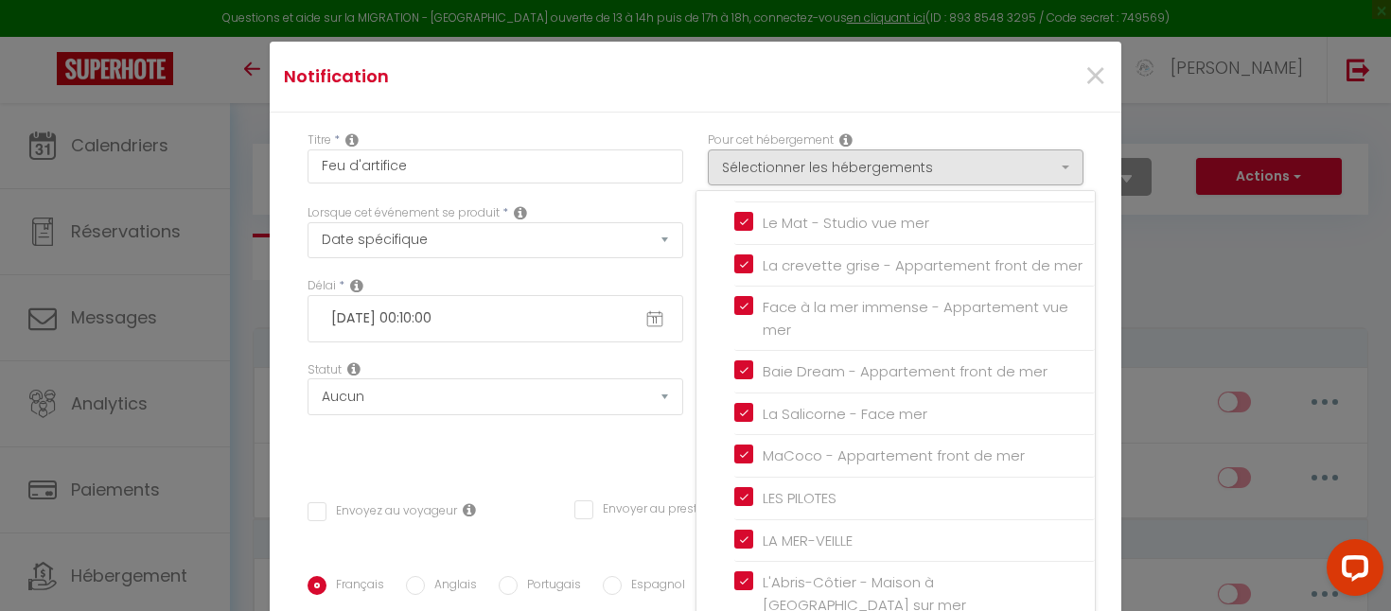
scroll to position [280, 0]
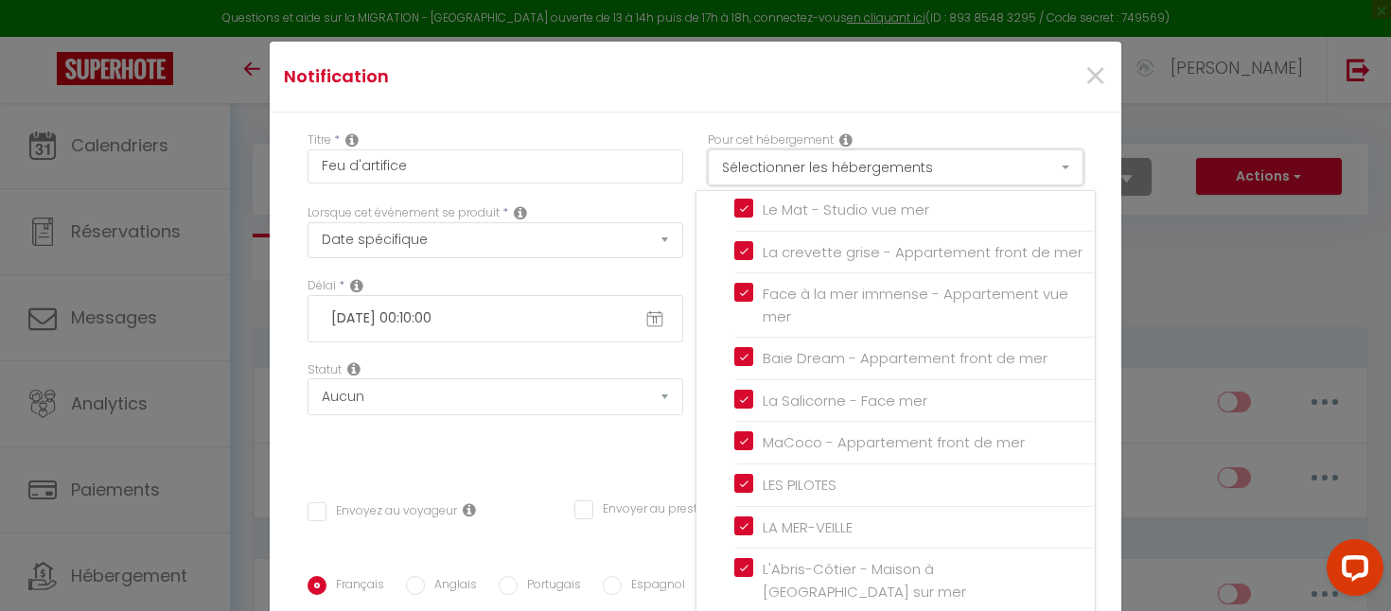
click at [888, 165] on button "Sélectionner les hébergements" at bounding box center [896, 167] width 376 height 36
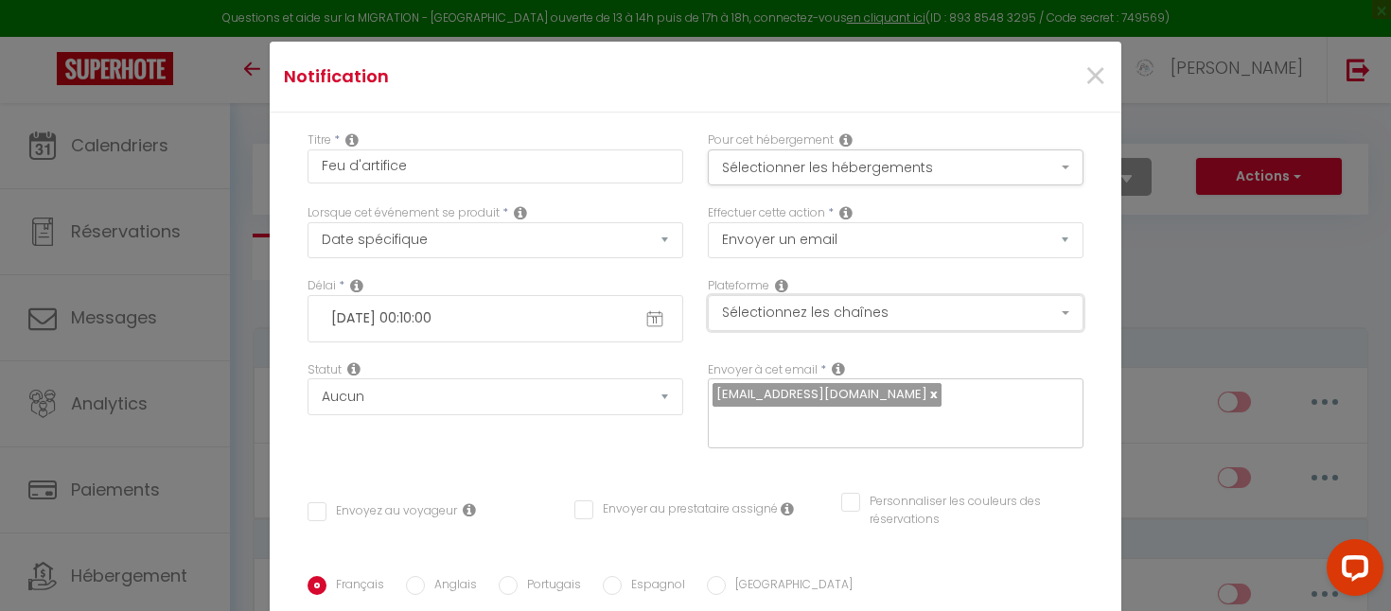
click at [828, 313] on button "Sélectionnez les chaînes" at bounding box center [896, 313] width 376 height 36
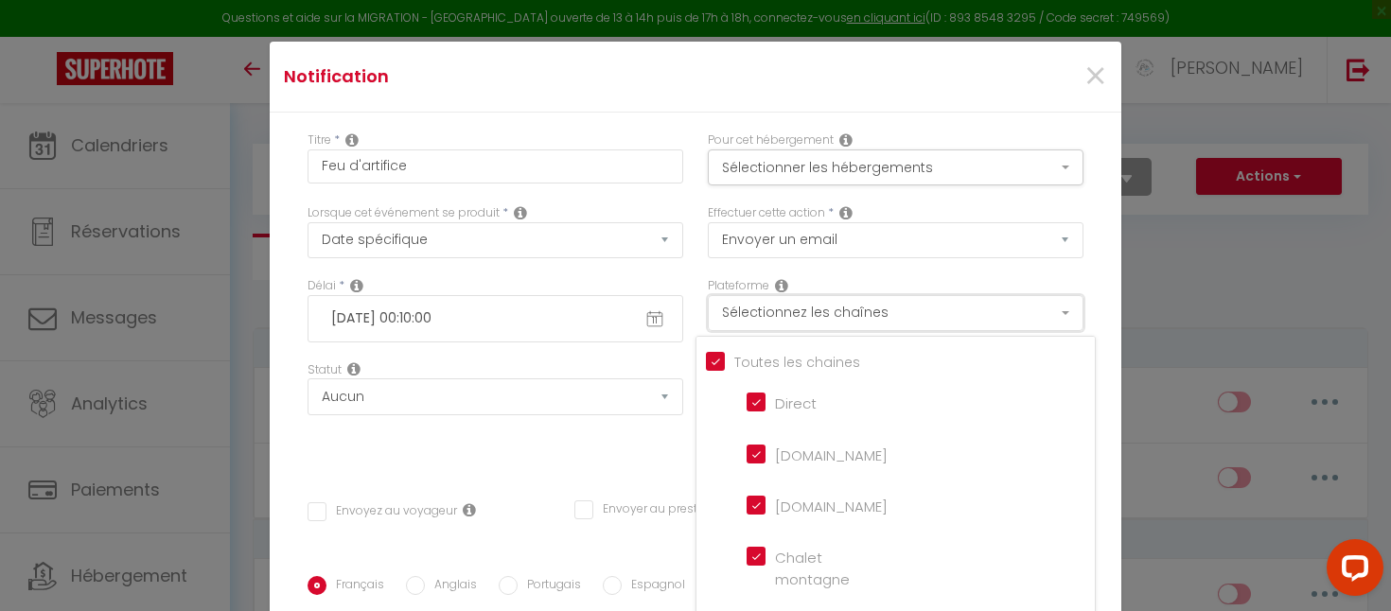
click at [828, 313] on button "Sélectionnez les chaînes" at bounding box center [896, 313] width 376 height 36
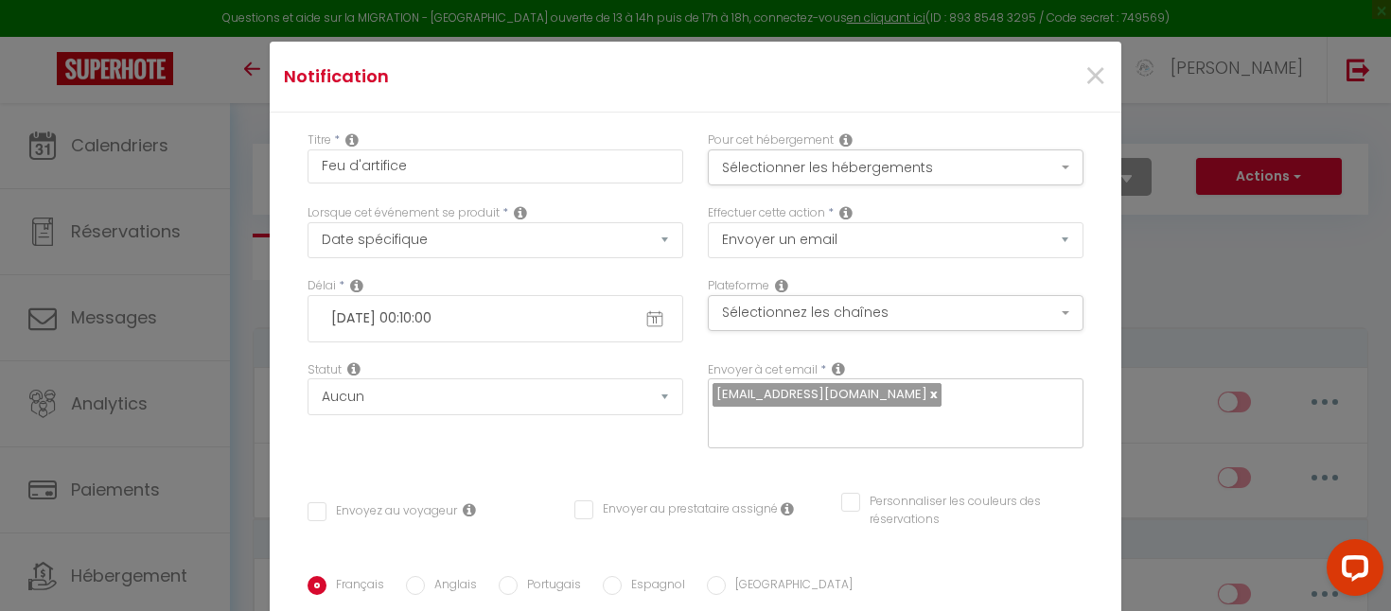
click at [886, 272] on div "Effectuer cette action * Envoyer un email Envoyer un SMS Envoyer une notificati…" at bounding box center [895, 240] width 400 height 73
click at [606, 443] on div "Statut Aucun Si la réservation est payée Si réservation non payée Si la caution…" at bounding box center [495, 414] width 400 height 107
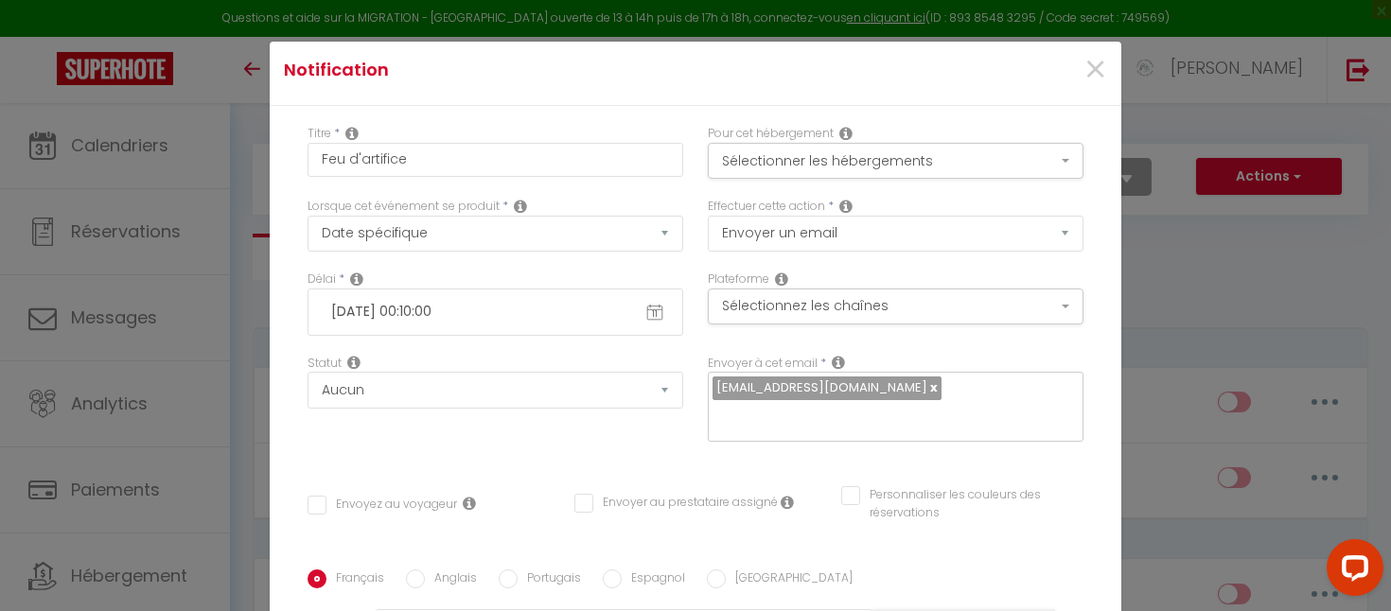
scroll to position [5, 0]
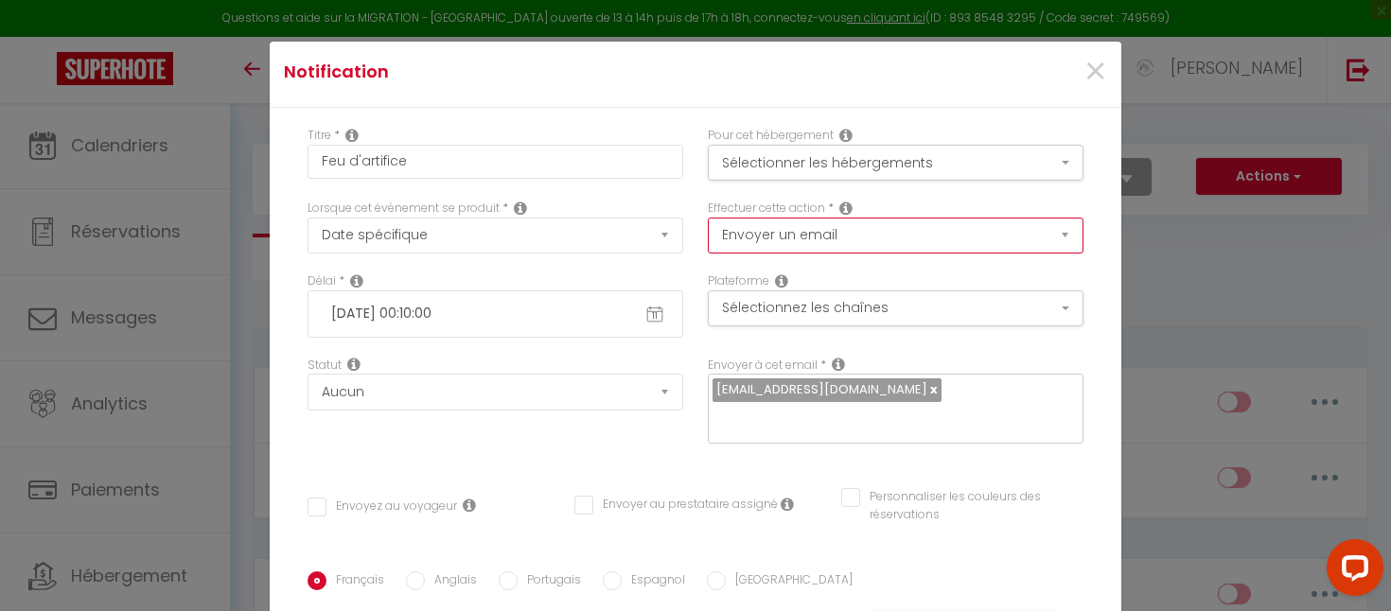
click at [780, 229] on select "Envoyer un email Envoyer un SMS Envoyer une notification push" at bounding box center [896, 236] width 376 height 36
select select "notification"
checkbox input "false"
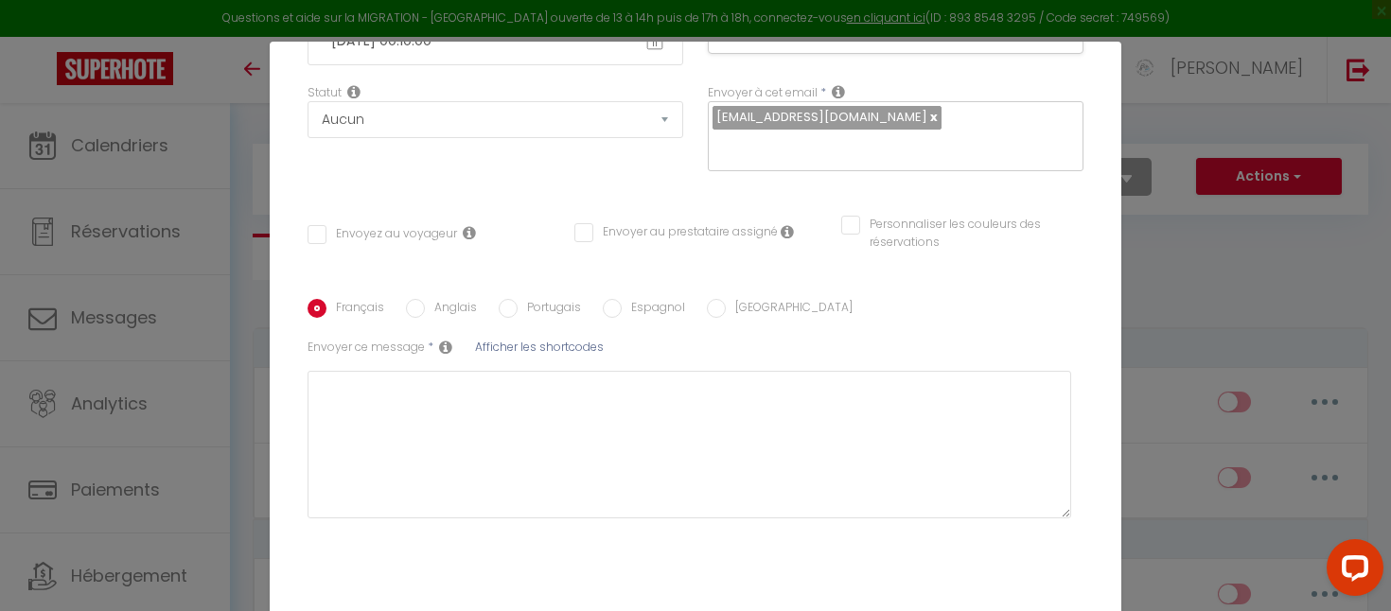
scroll to position [282, 0]
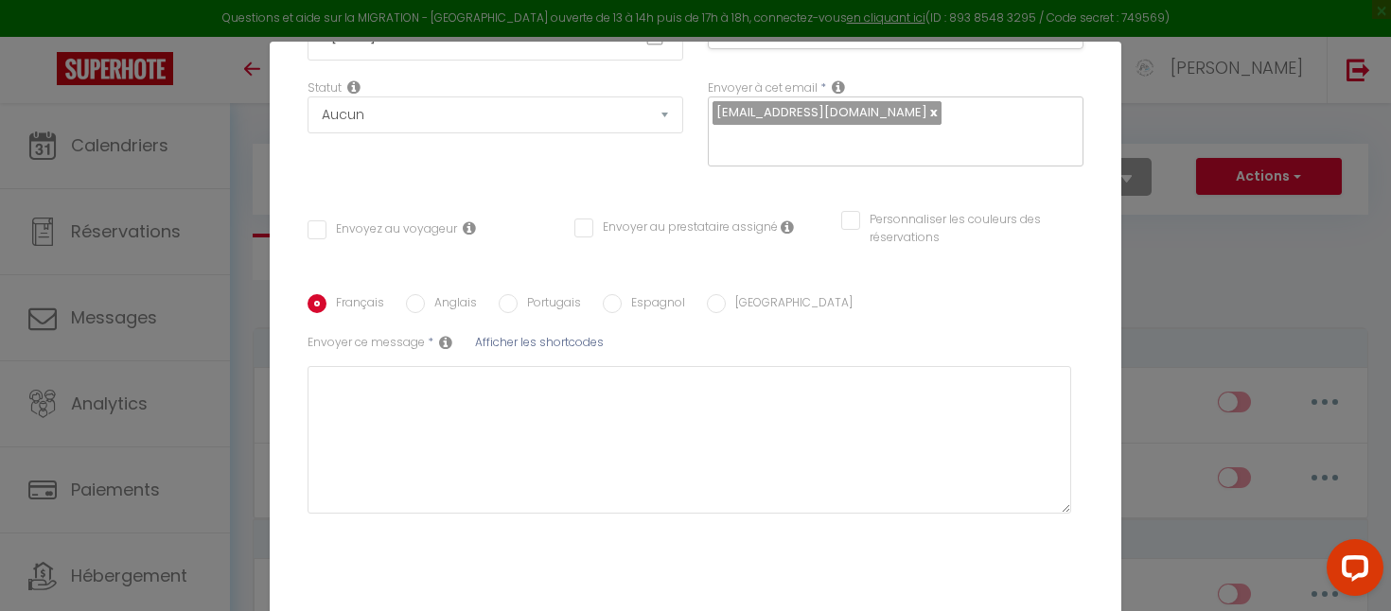
click at [410, 303] on input "Anglais" at bounding box center [415, 303] width 19 height 19
radio input "true"
checkbox input "false"
click at [307, 304] on input "Français" at bounding box center [316, 303] width 19 height 19
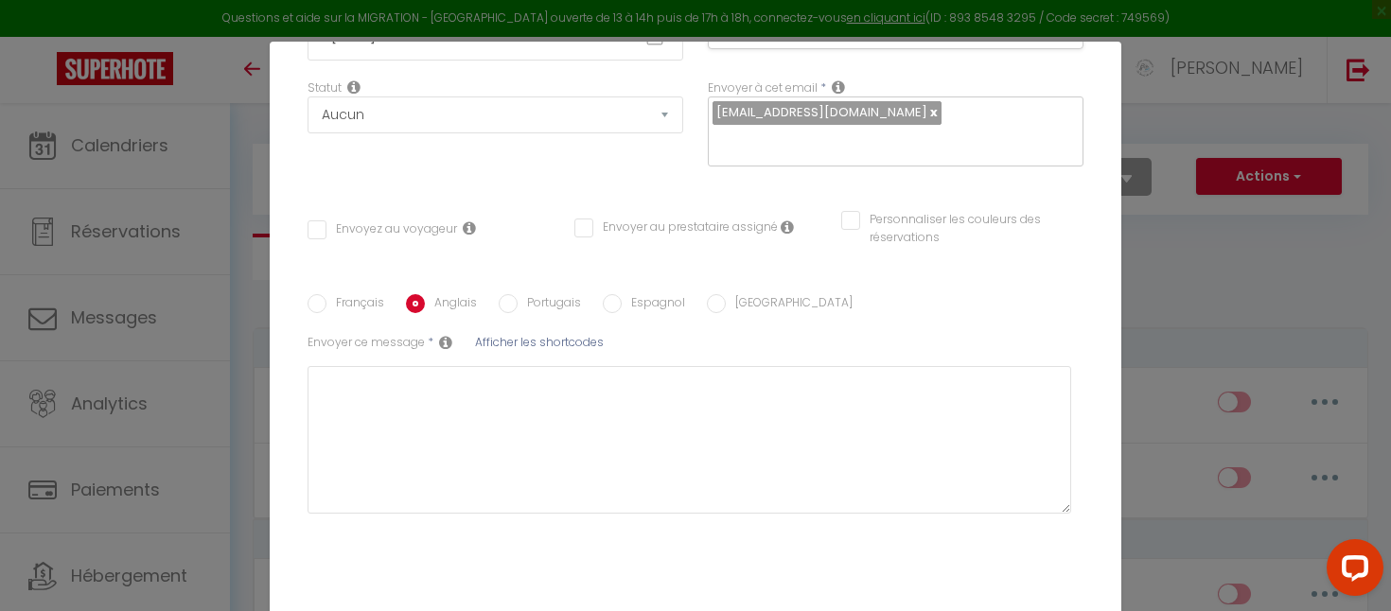
radio input "true"
checkbox input "false"
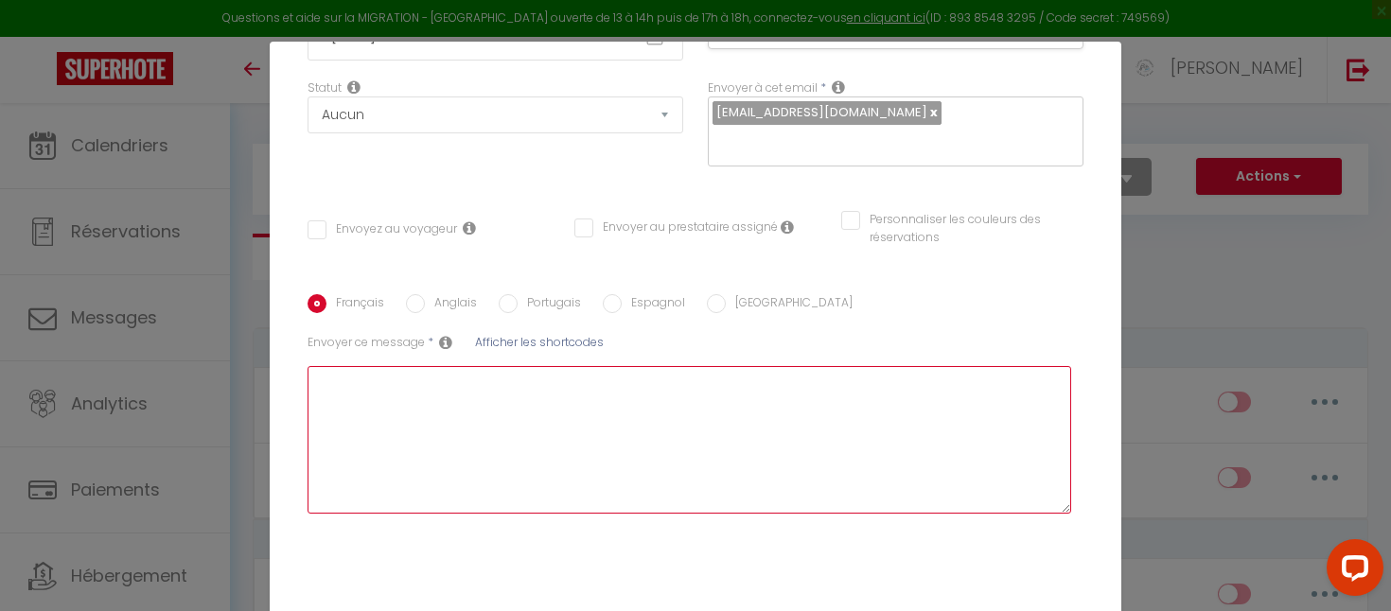
click at [321, 377] on textarea at bounding box center [688, 440] width 763 height 148
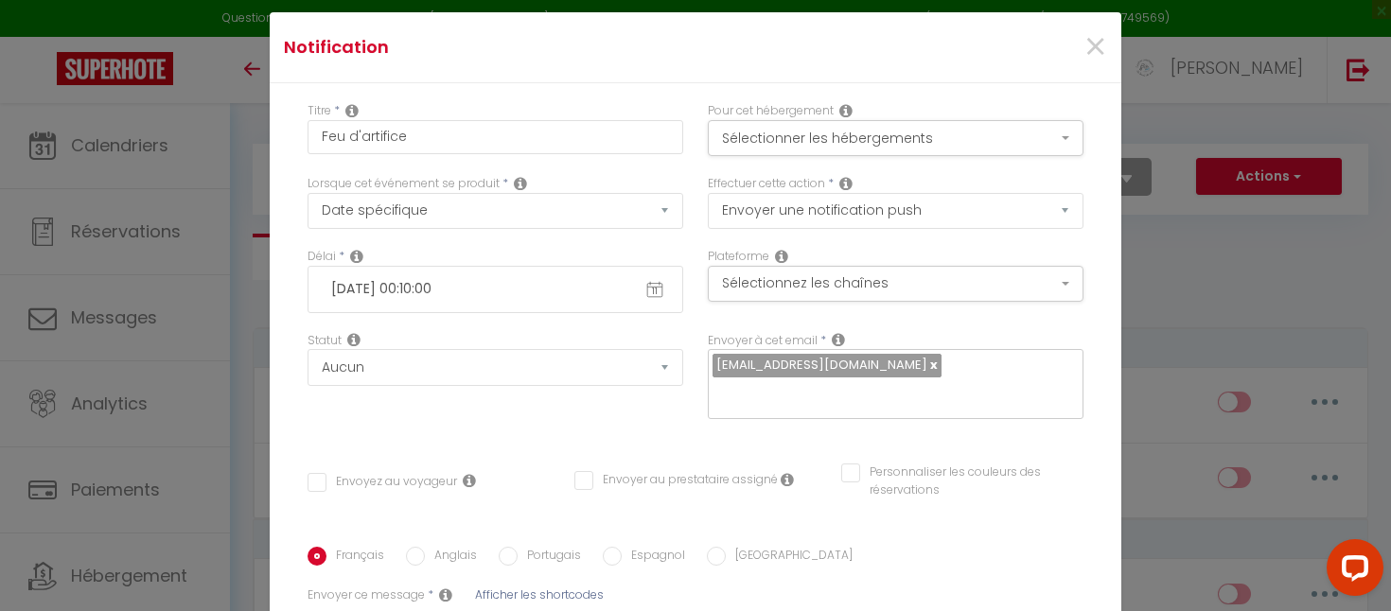
scroll to position [9, 0]
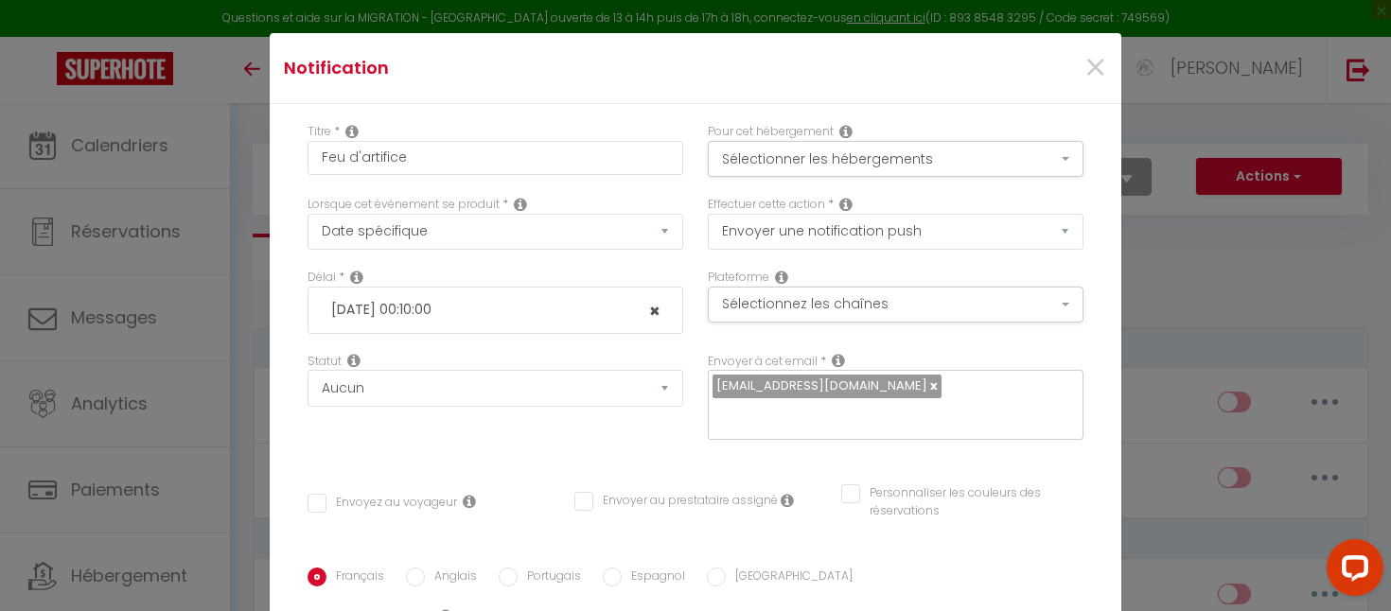
type textarea "Bonjour, Un p'tit message pour vous dire que ce soir aura lieu un feu d'artific…"
click at [441, 306] on input "2025-08-12 00:10:00" at bounding box center [495, 310] width 347 height 32
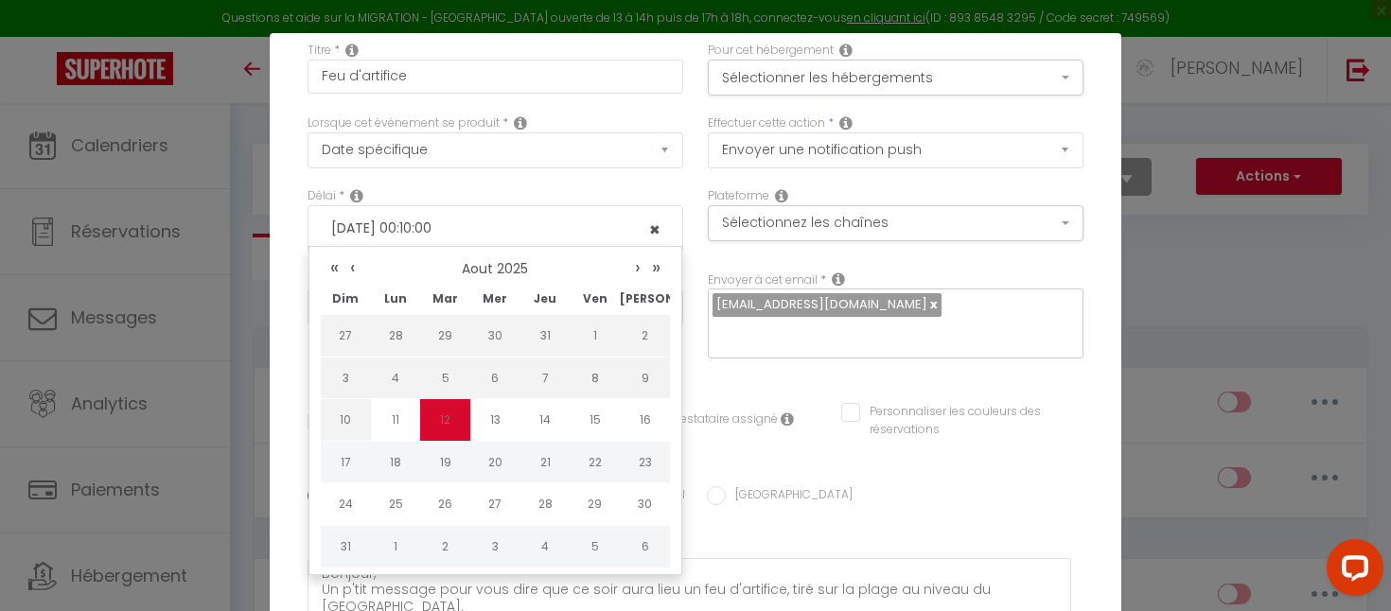
scroll to position [89, 0]
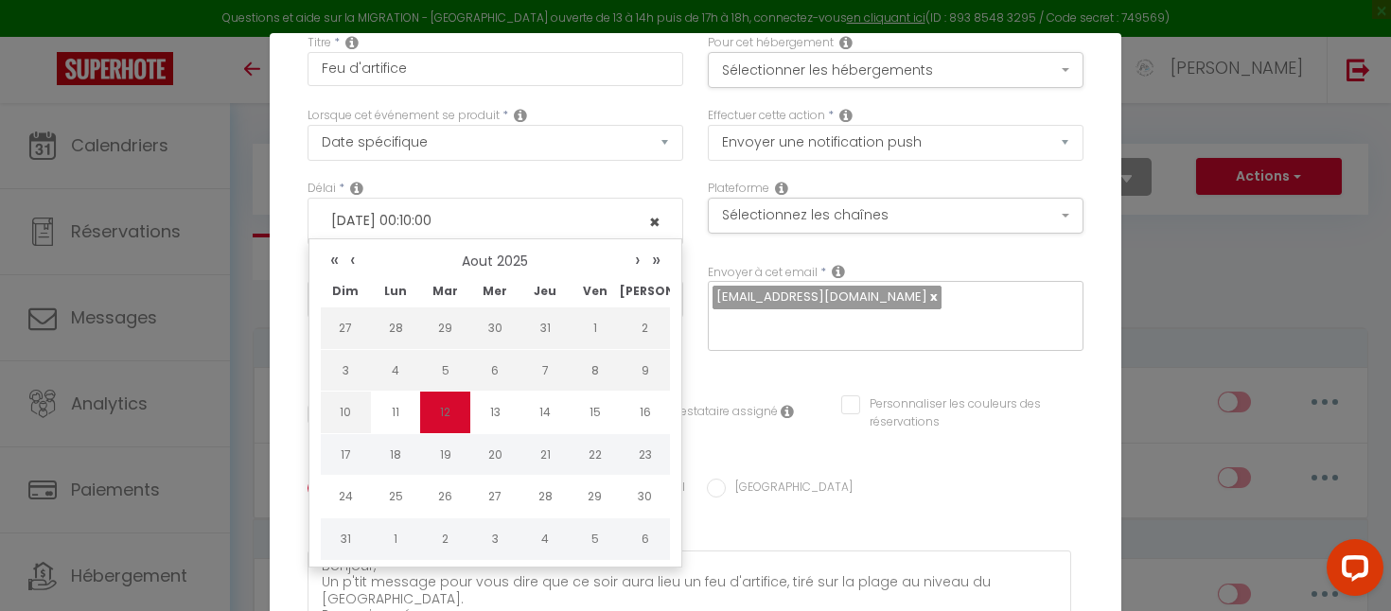
click at [476, 219] on input "2025-08-12 00:10:00" at bounding box center [495, 221] width 347 height 32
click at [405, 227] on input "2025-08-12 00:10:00" at bounding box center [495, 221] width 347 height 32
click at [488, 172] on div "Lorsque cet événement se produit * Après la réservation Avant Checkin (à partir…" at bounding box center [495, 143] width 400 height 73
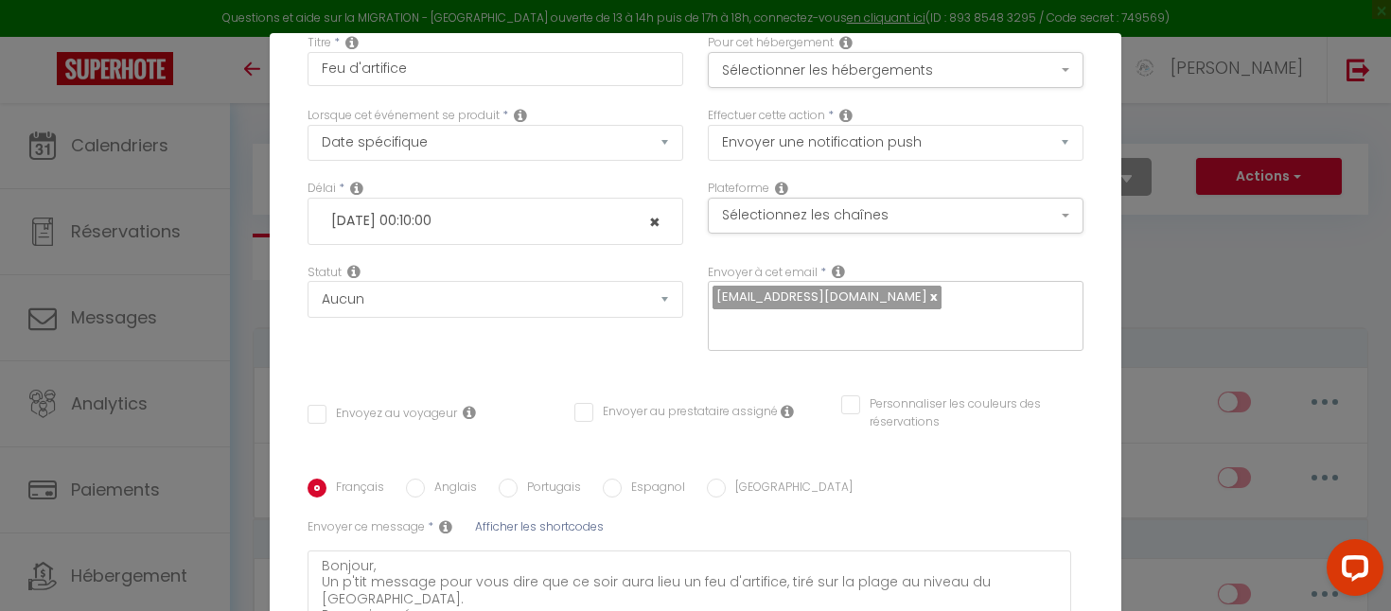
click at [434, 219] on input "2025-08-12 00:10:00" at bounding box center [495, 221] width 347 height 32
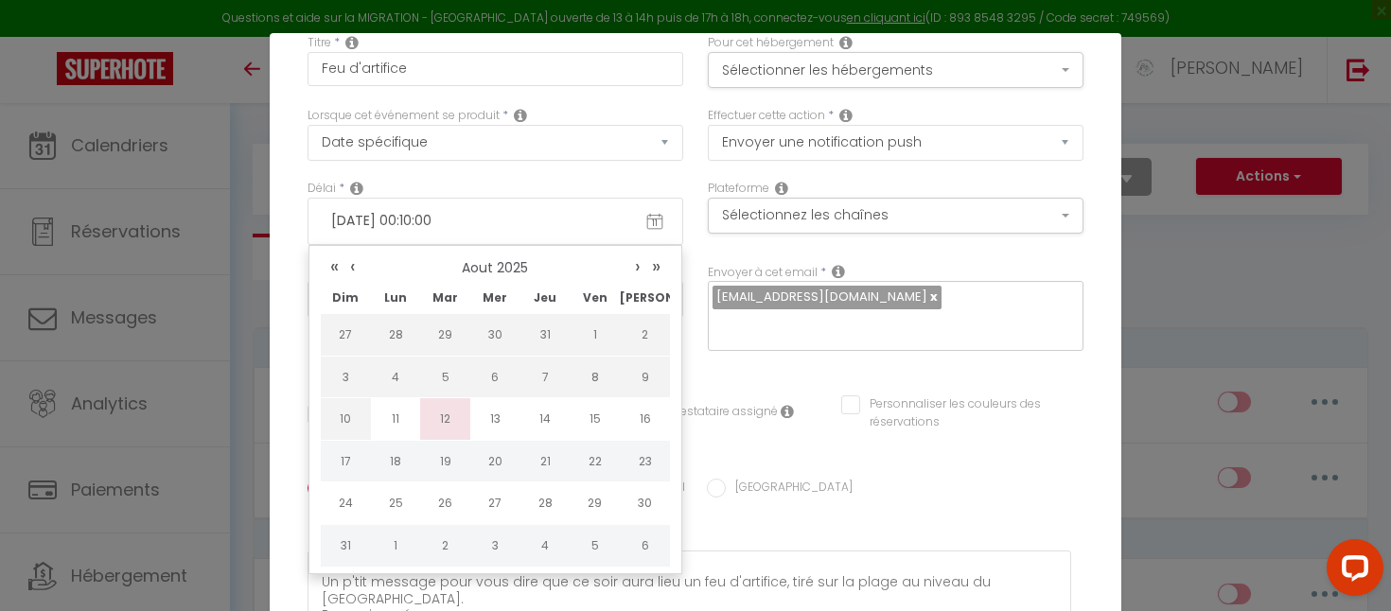
click at [423, 417] on td "12" at bounding box center [445, 419] width 50 height 43
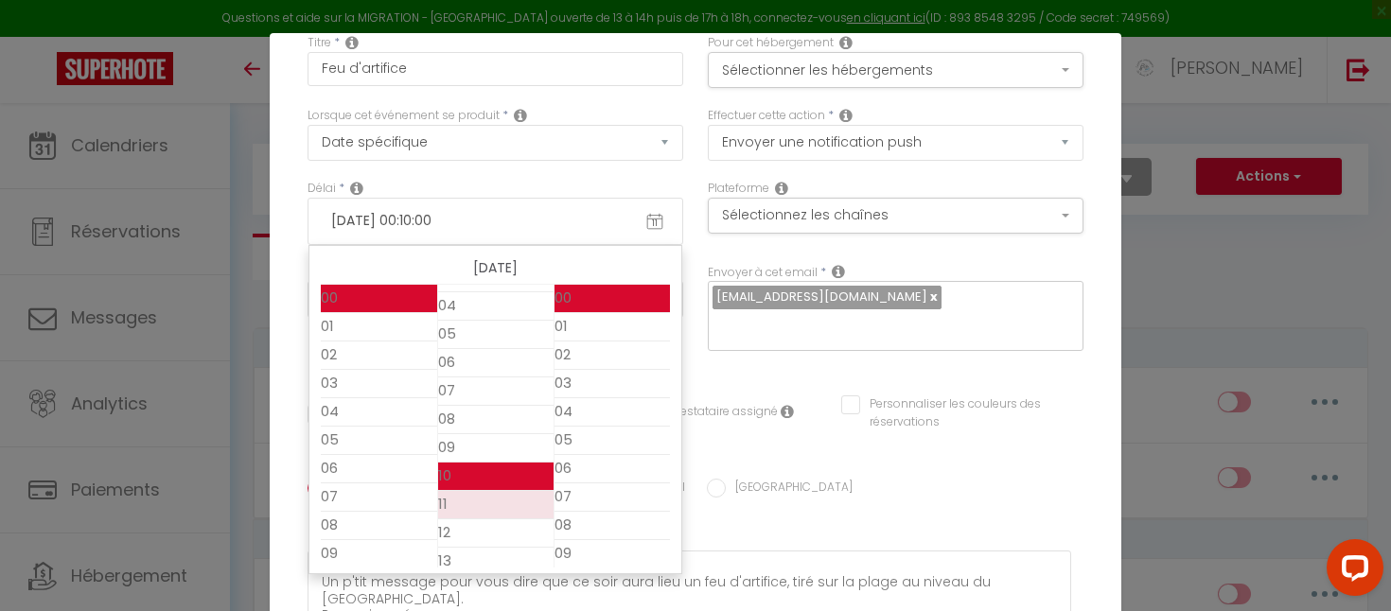
scroll to position [132, 0]
click at [522, 224] on input "2025-08-12 00:10:00" at bounding box center [495, 221] width 347 height 32
click at [546, 184] on div "Délai * 2025-08-12 00:10:00 11 « ‹ » › Aout 2025 2020 ~ 2030 2025-08-12 Dim Lun…" at bounding box center [495, 212] width 376 height 65
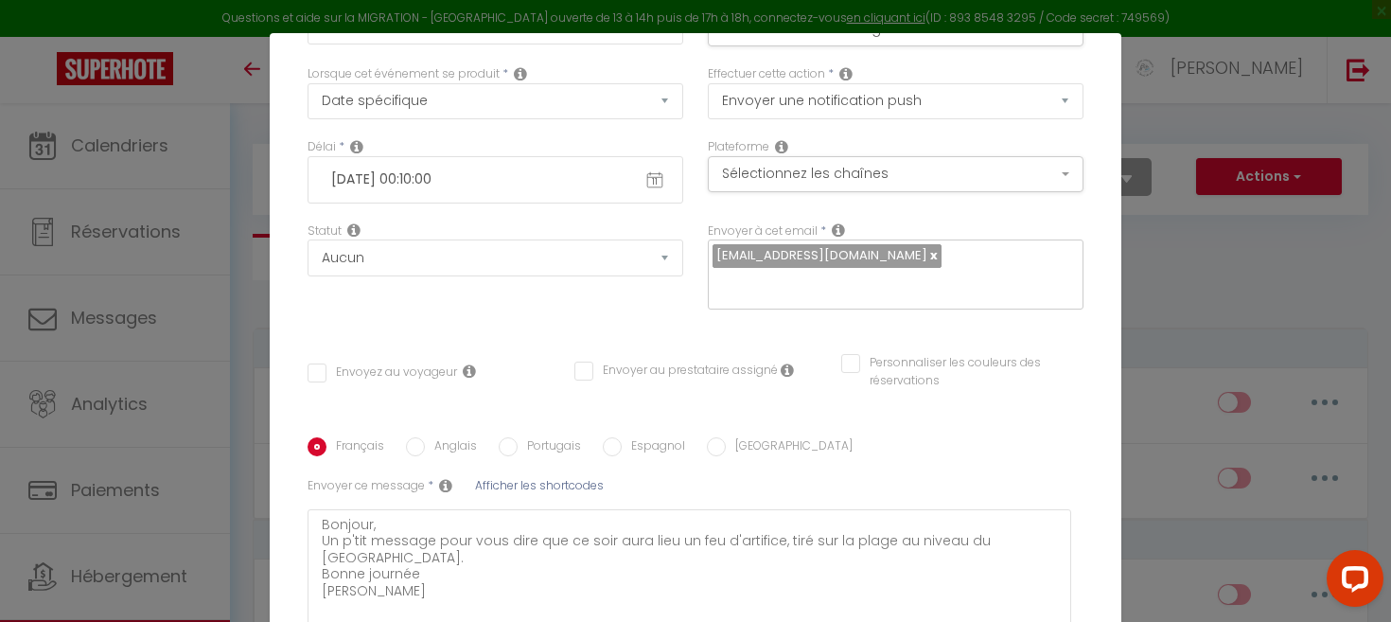
scroll to position [0, 0]
